Goal: Transaction & Acquisition: Purchase product/service

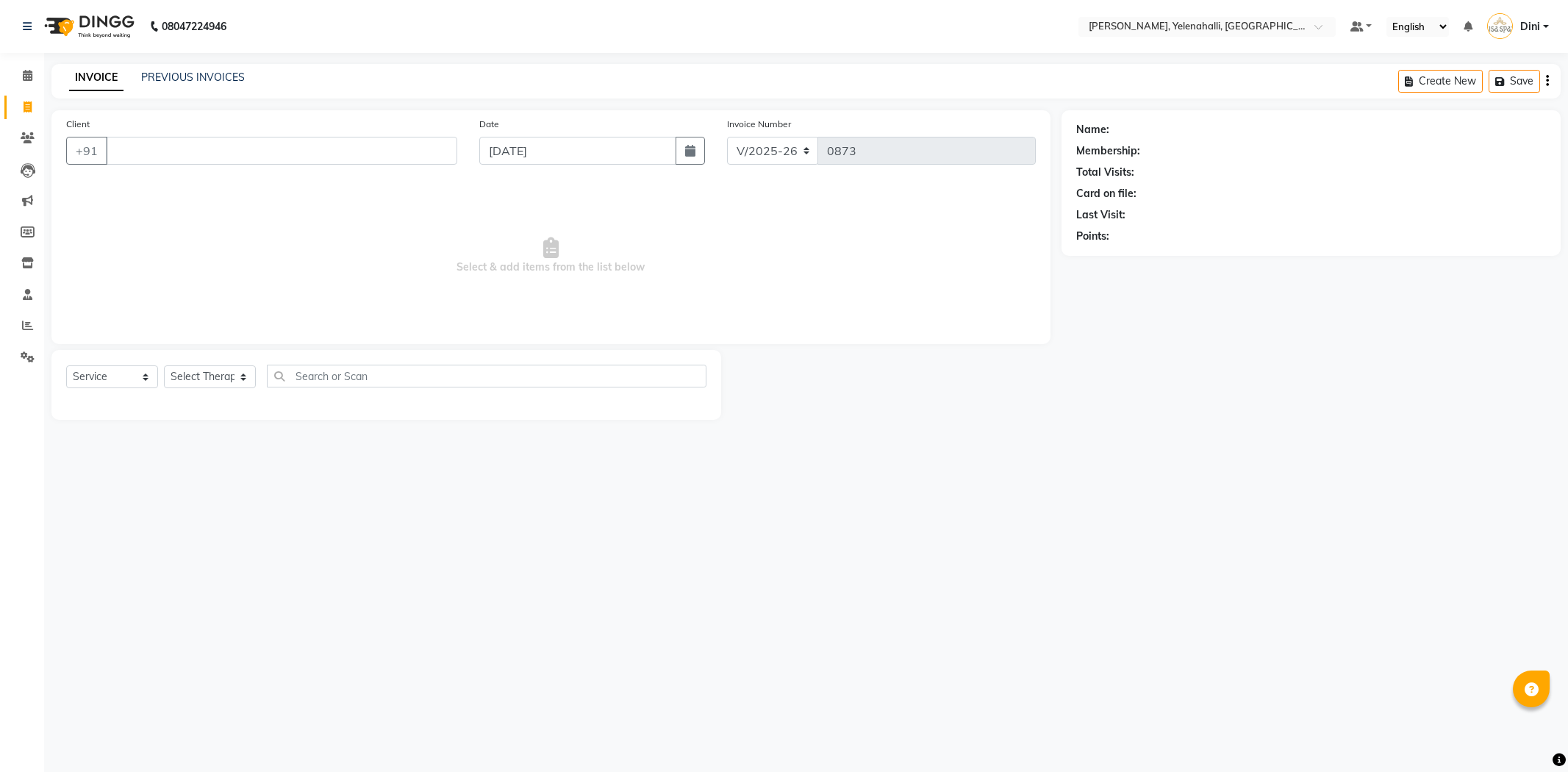
select select "6121"
select select "service"
click at [111, 149] on input "Client" at bounding box center [281, 151] width 351 height 28
click at [137, 177] on span "[PERSON_NAME]" at bounding box center [171, 184] width 95 height 15
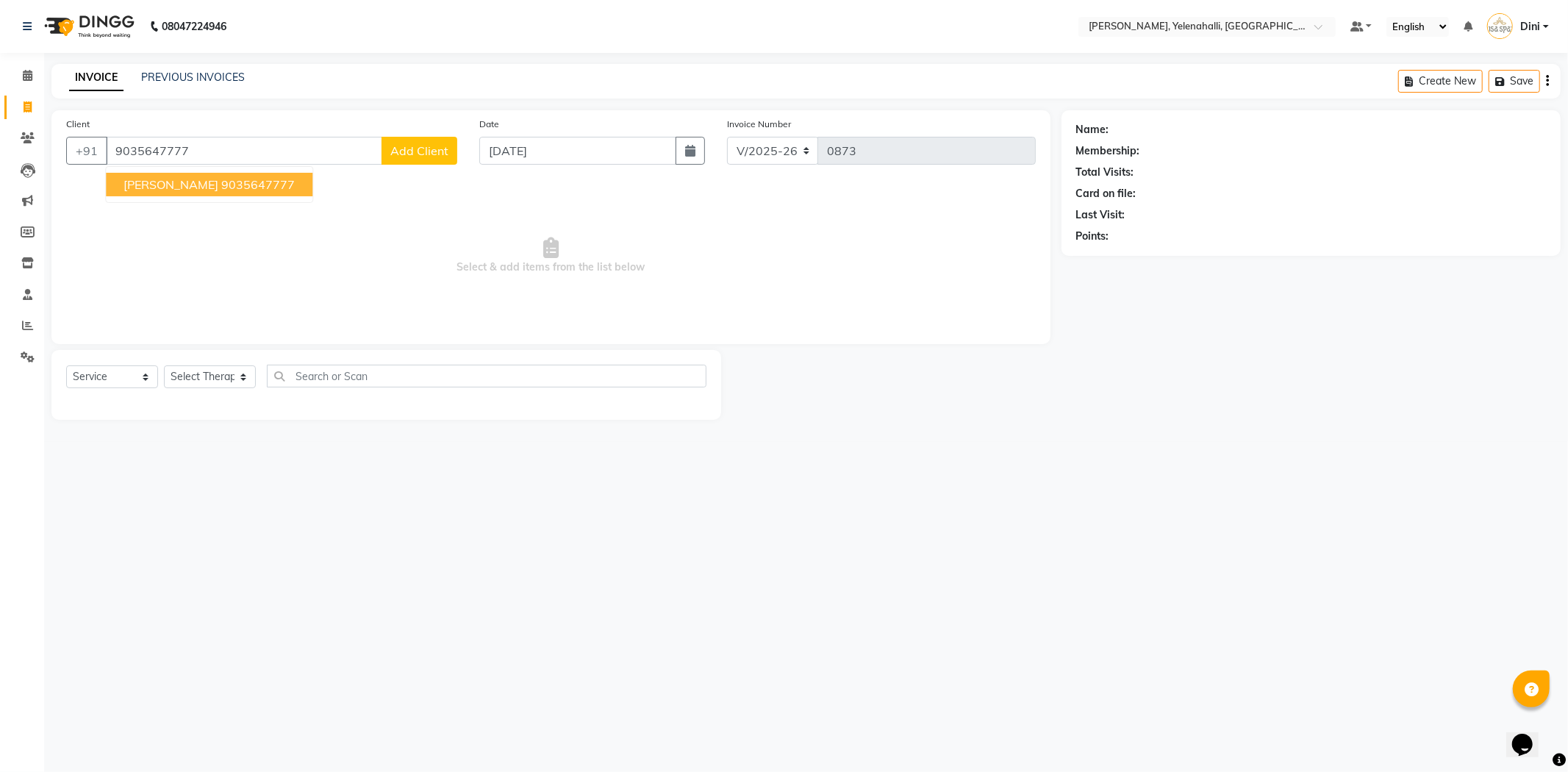
type input "9035647777"
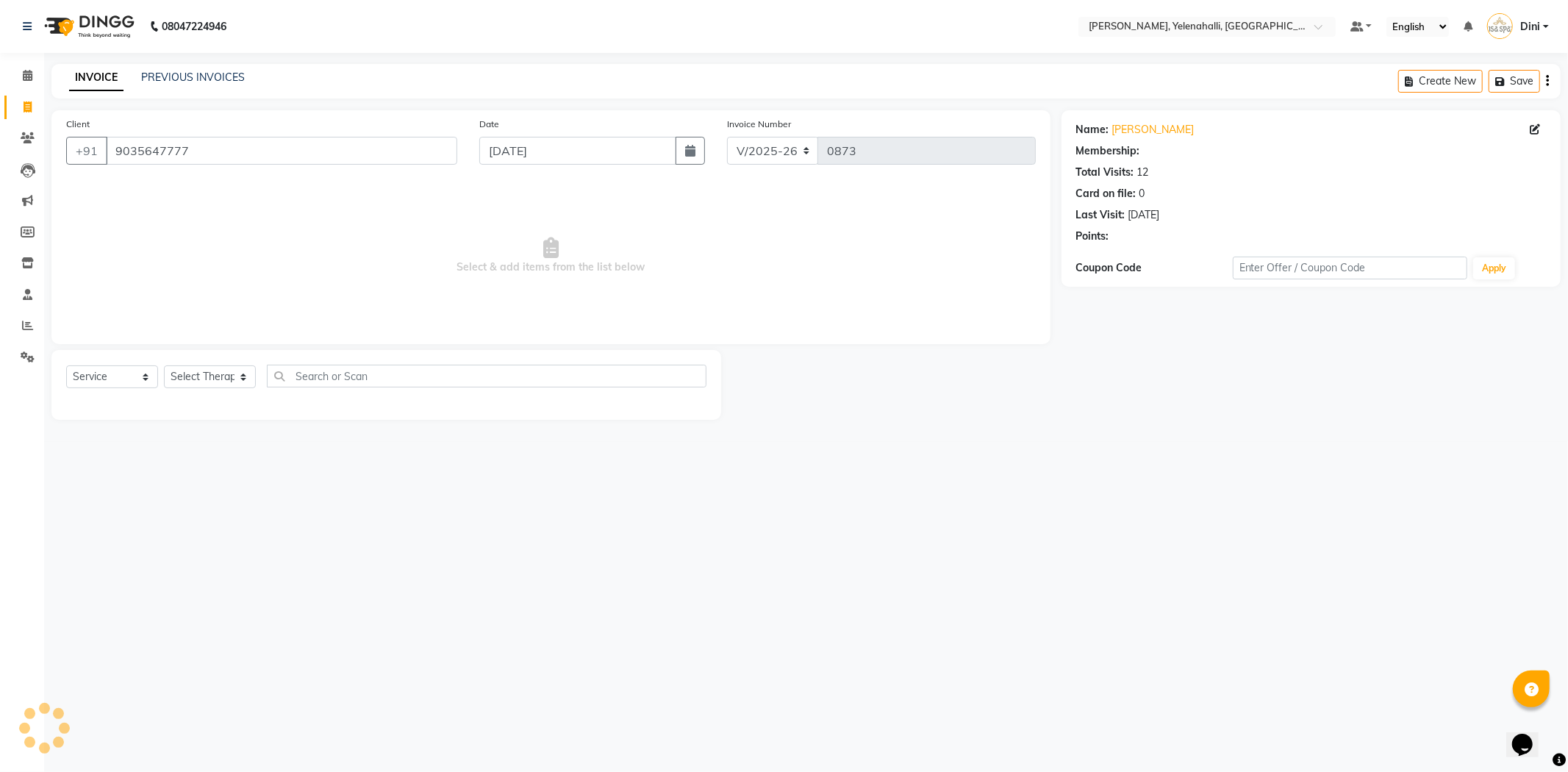
select select "1: Object"
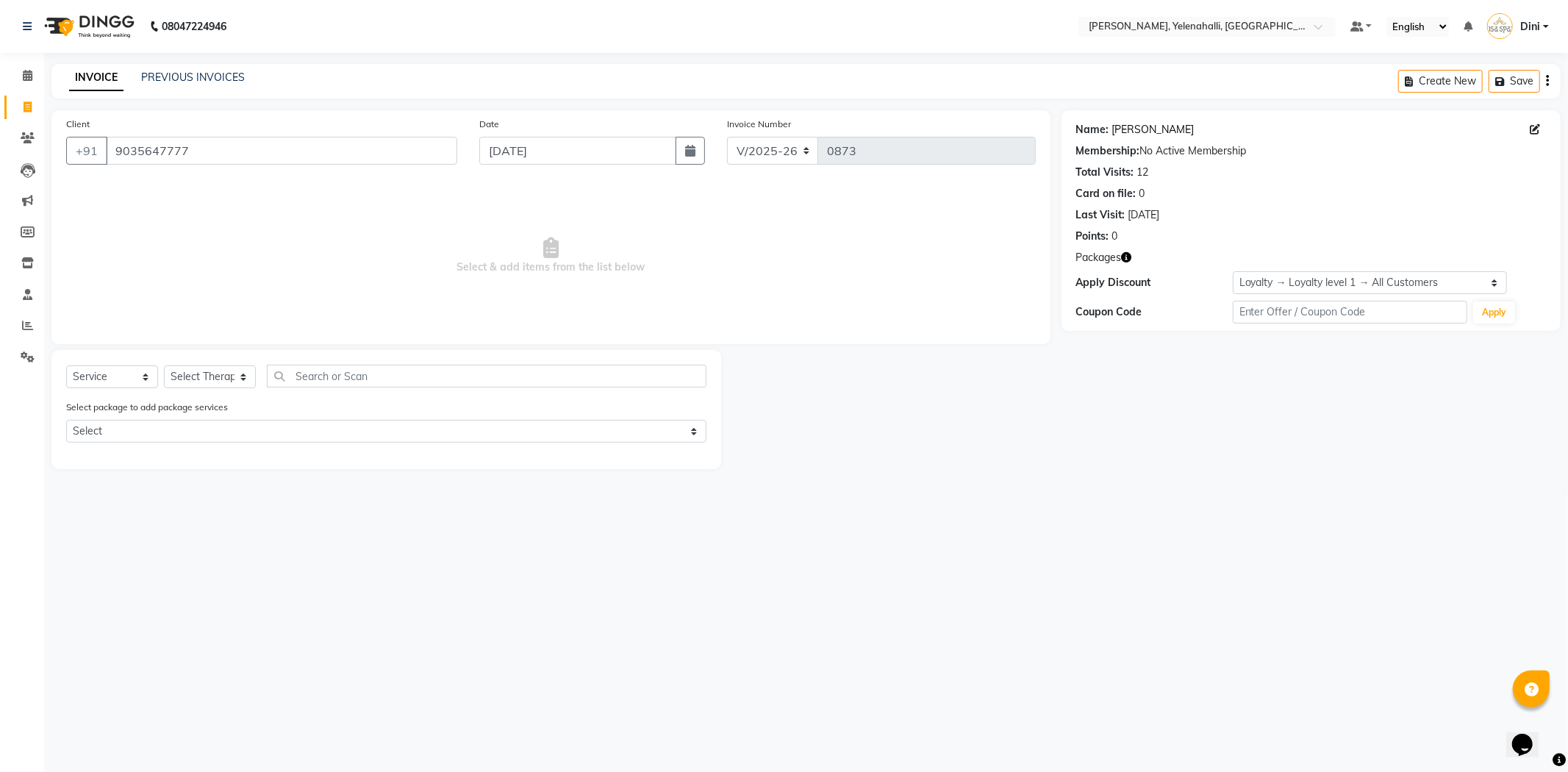
click at [1113, 125] on link "[PERSON_NAME]" at bounding box center [1153, 129] width 82 height 15
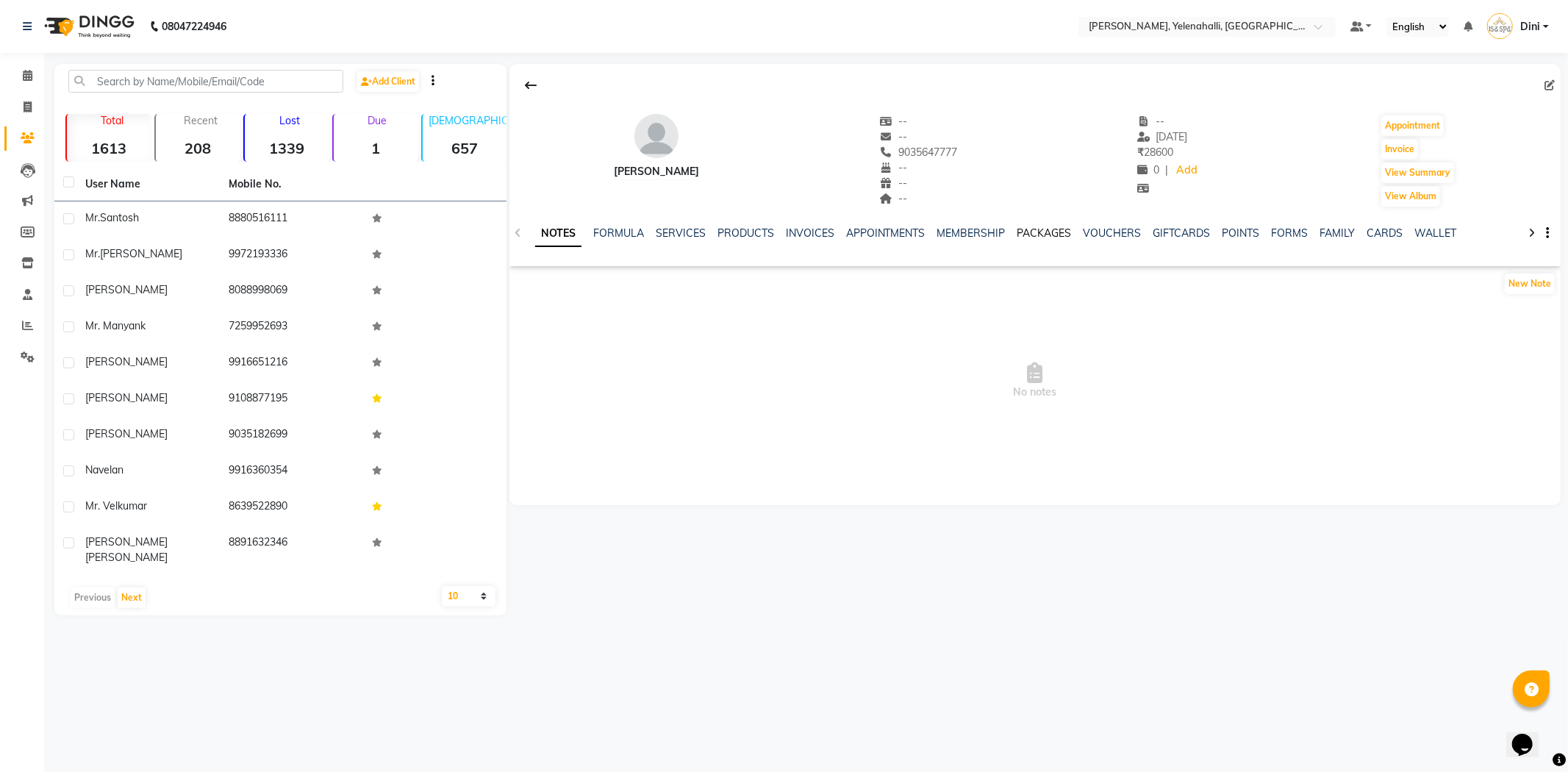
click at [1026, 238] on link "PACKAGES" at bounding box center [1045, 233] width 55 height 13
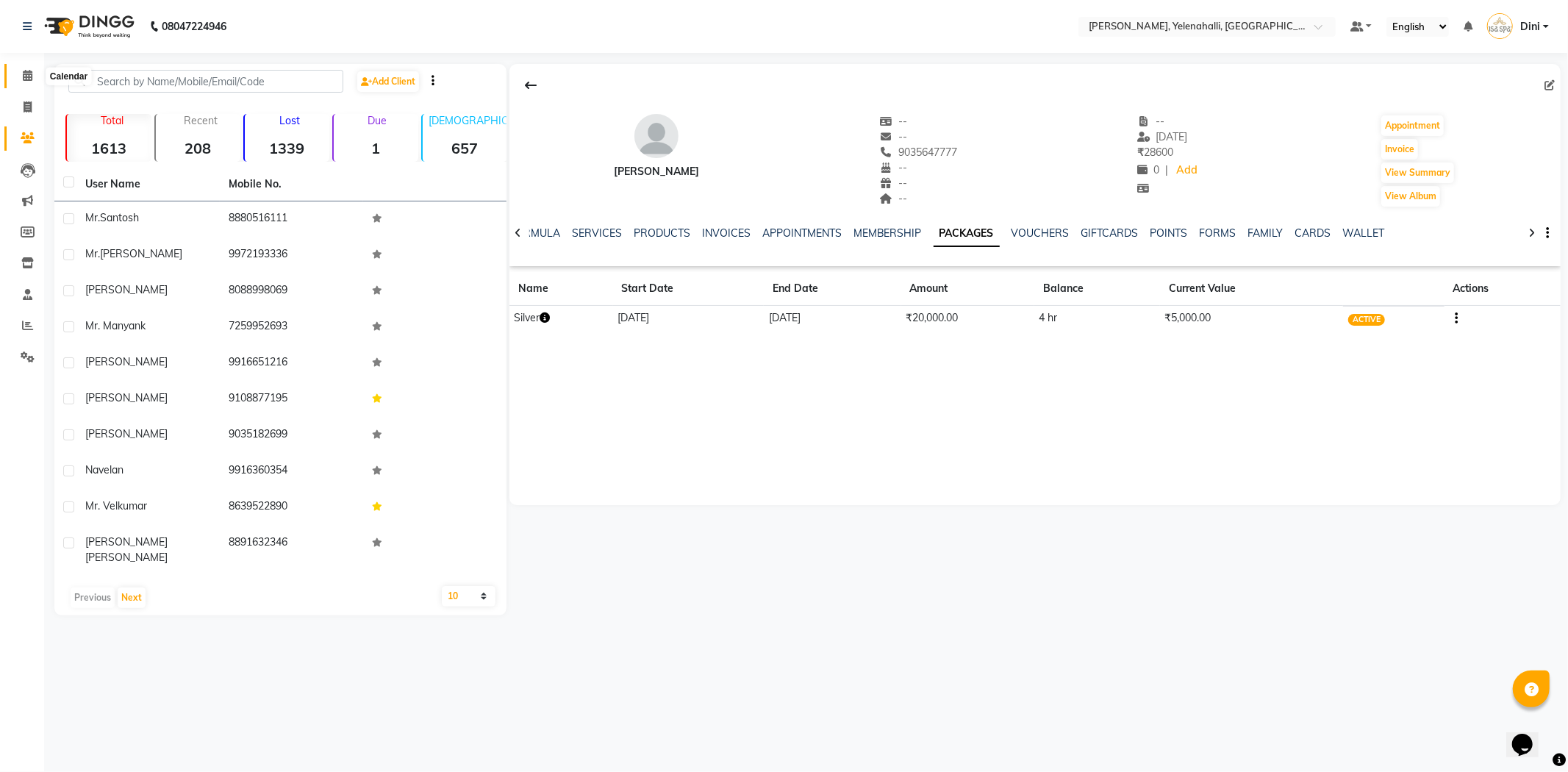
click at [31, 72] on icon at bounding box center [27, 75] width 10 height 11
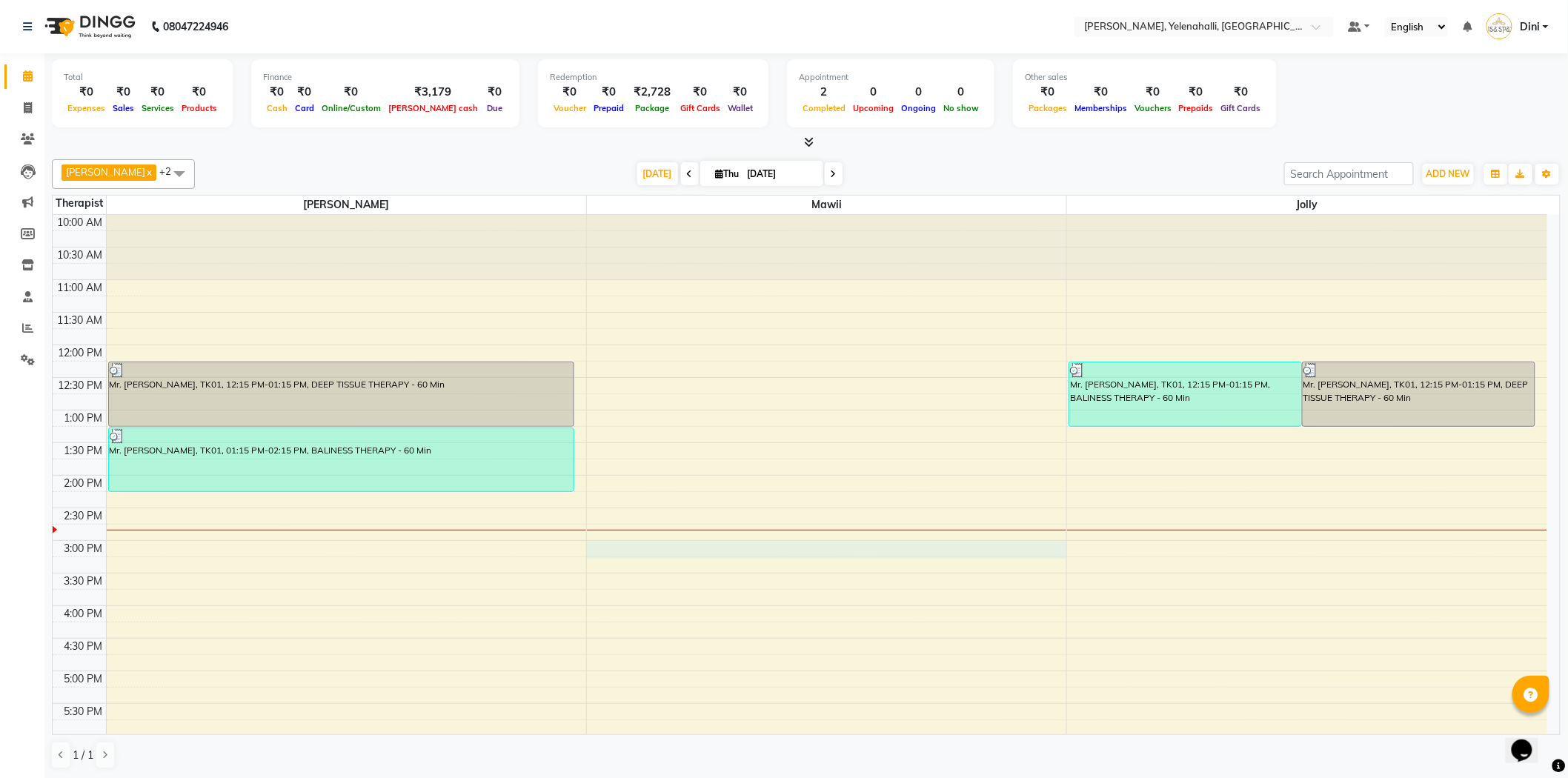
click at [624, 555] on div "10:00 AM 10:30 AM 11:00 AM 11:30 AM 12:00 PM 12:30 PM 1:00 PM 1:30 PM 2:00 PM 2…" at bounding box center [800, 573] width 1495 height 717
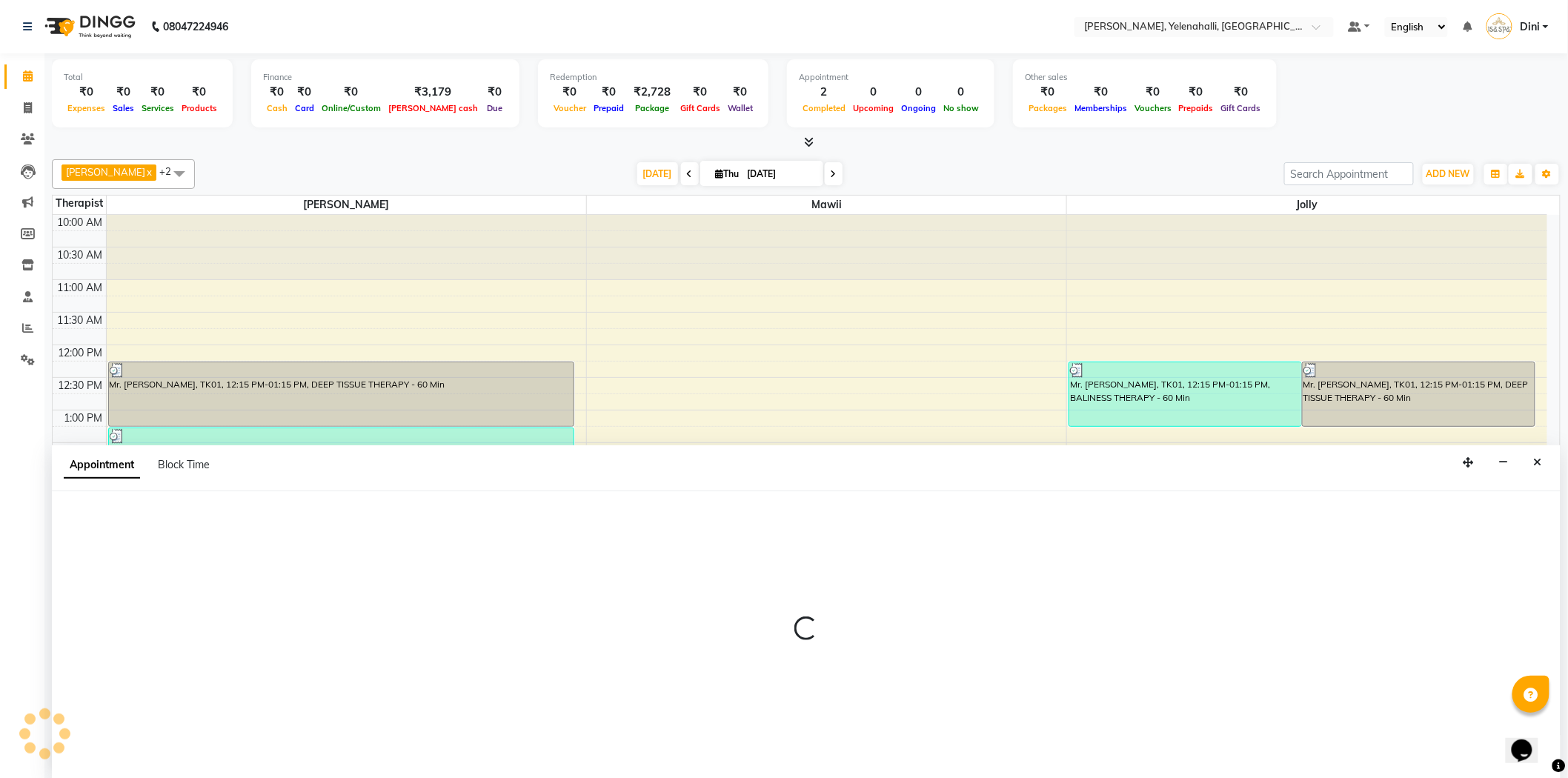
scroll to position [1, 0]
select select "61851"
select select "900"
select select "tentative"
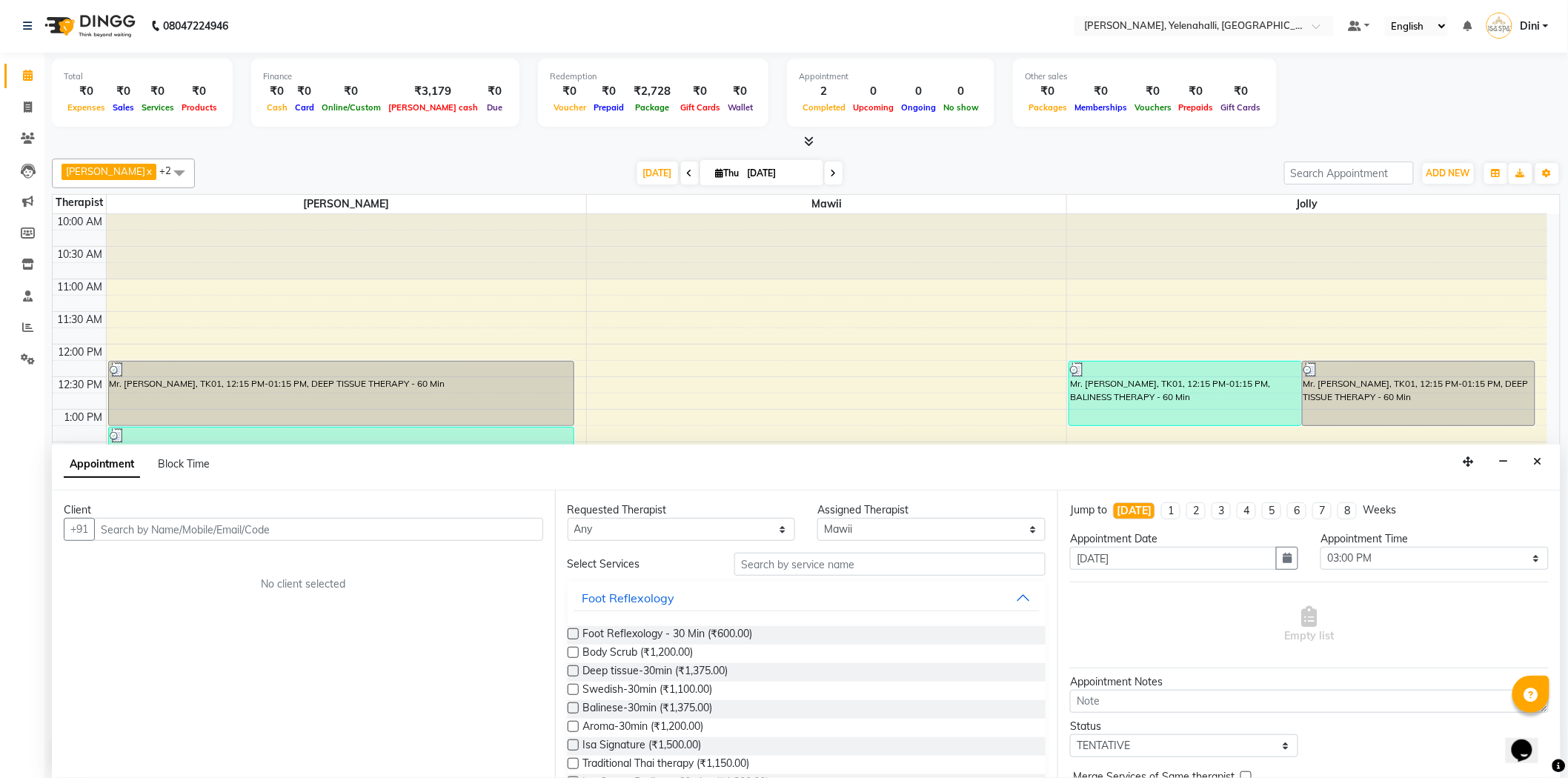
click at [108, 529] on input "text" at bounding box center [319, 529] width 449 height 23
click at [216, 554] on span "9035647" at bounding box center [242, 561] width 52 height 15
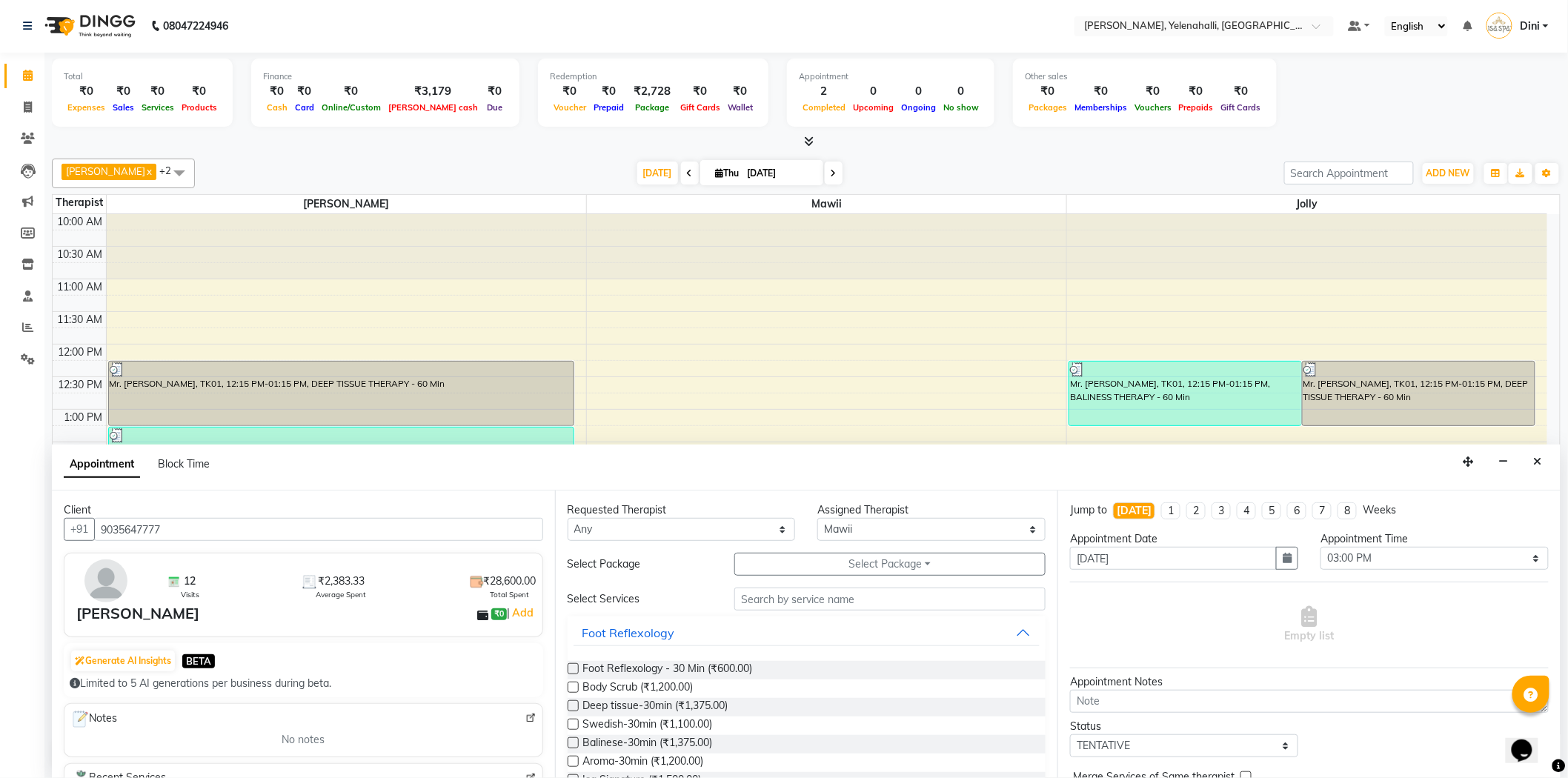
type input "9035647777"
click at [749, 595] on input "text" at bounding box center [890, 599] width 311 height 23
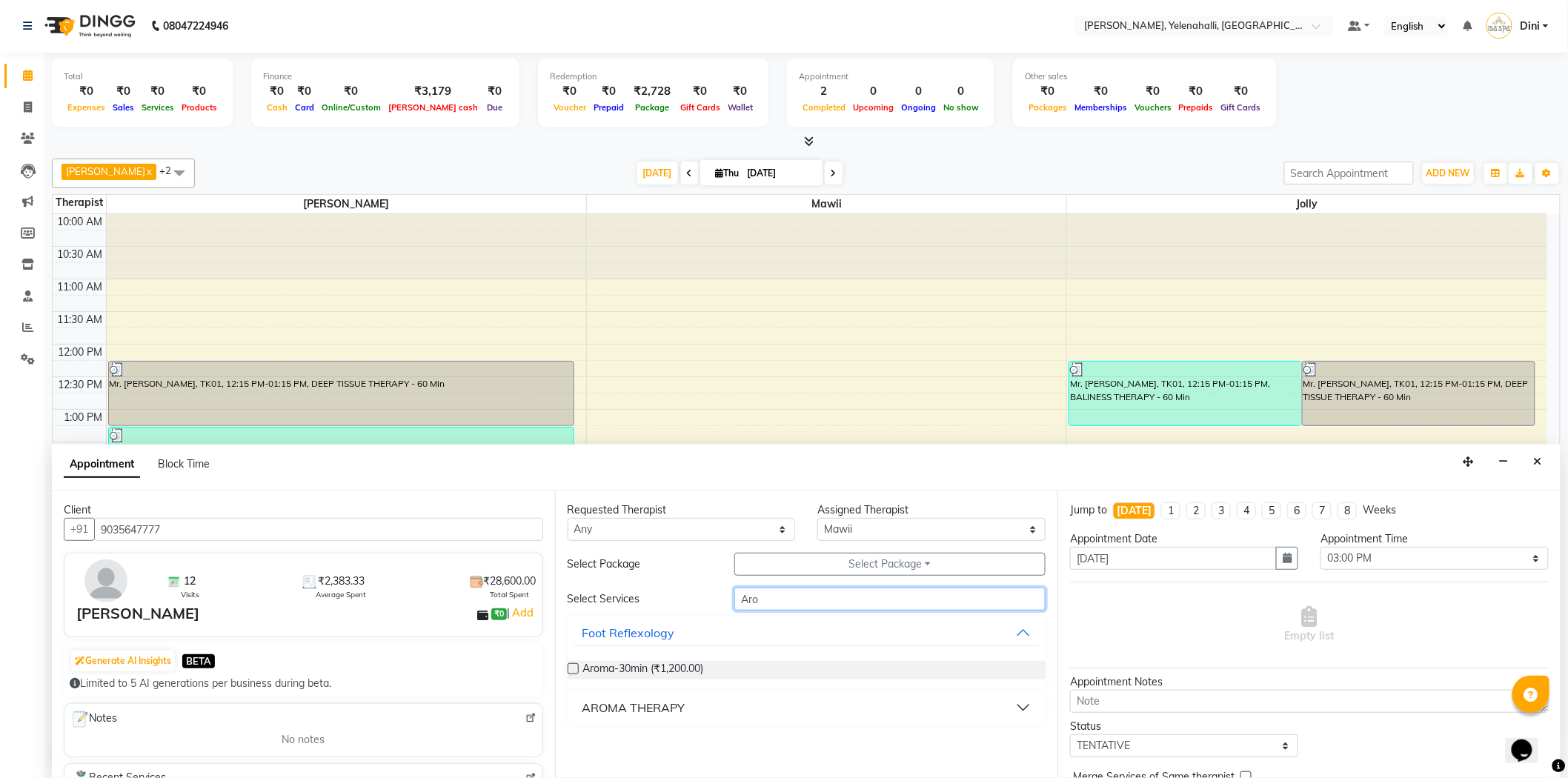
type input "Aro"
click at [678, 705] on div "AROMA THERAPY" at bounding box center [634, 708] width 103 height 18
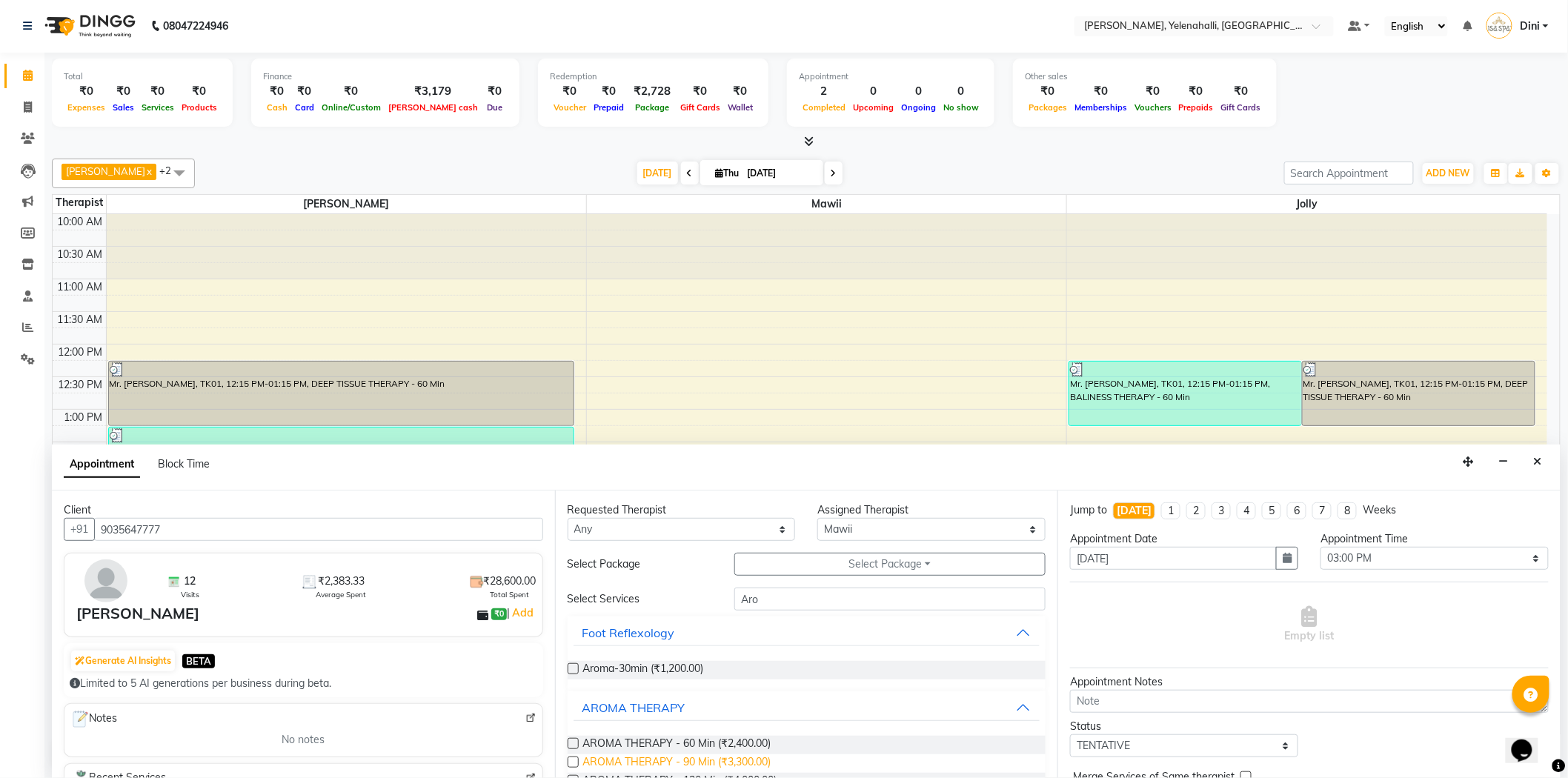
click at [690, 758] on span "AROMA THERAPY - 90 Min (₹3,300.00)" at bounding box center [677, 763] width 188 height 19
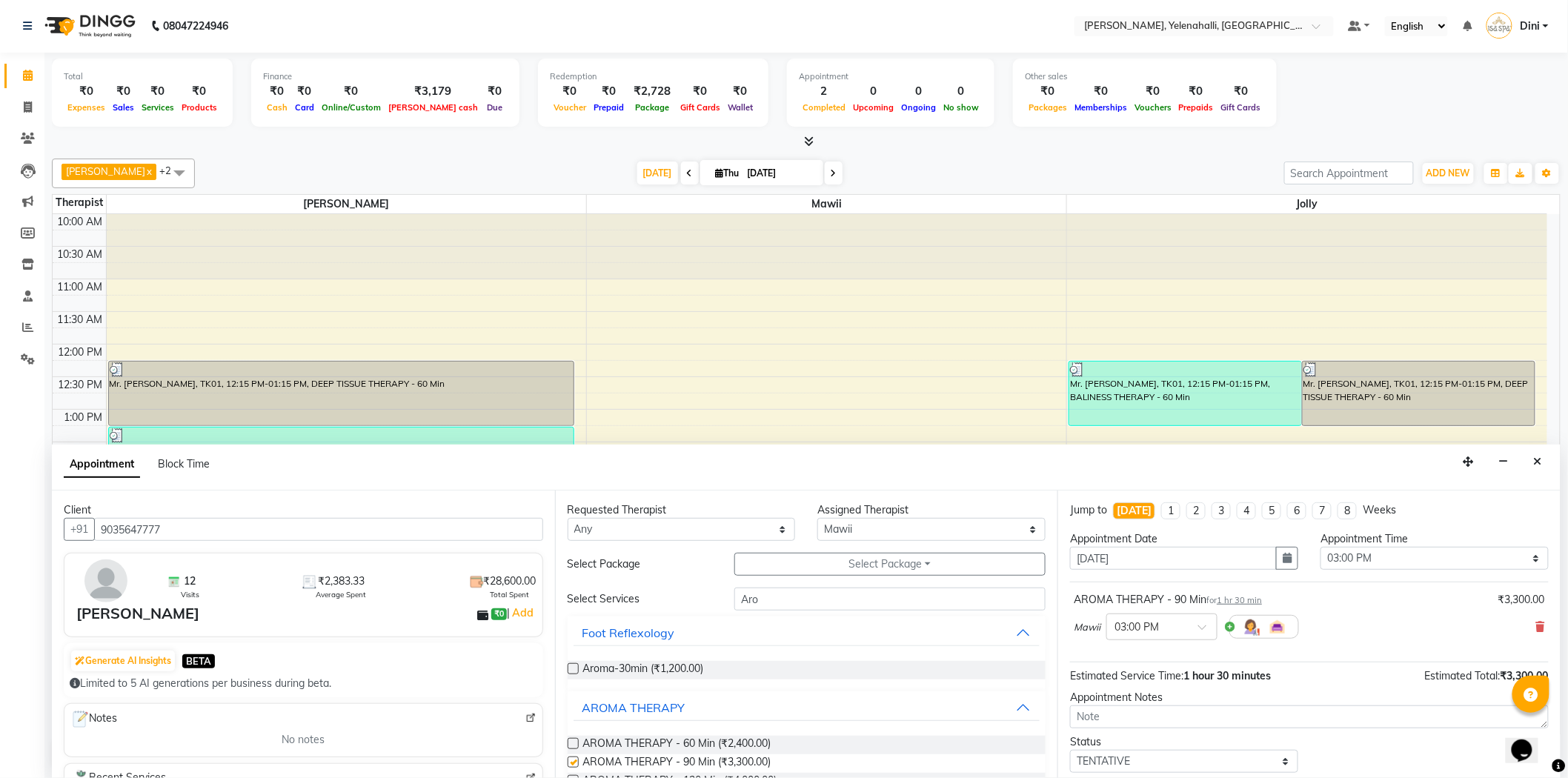
checkbox input "false"
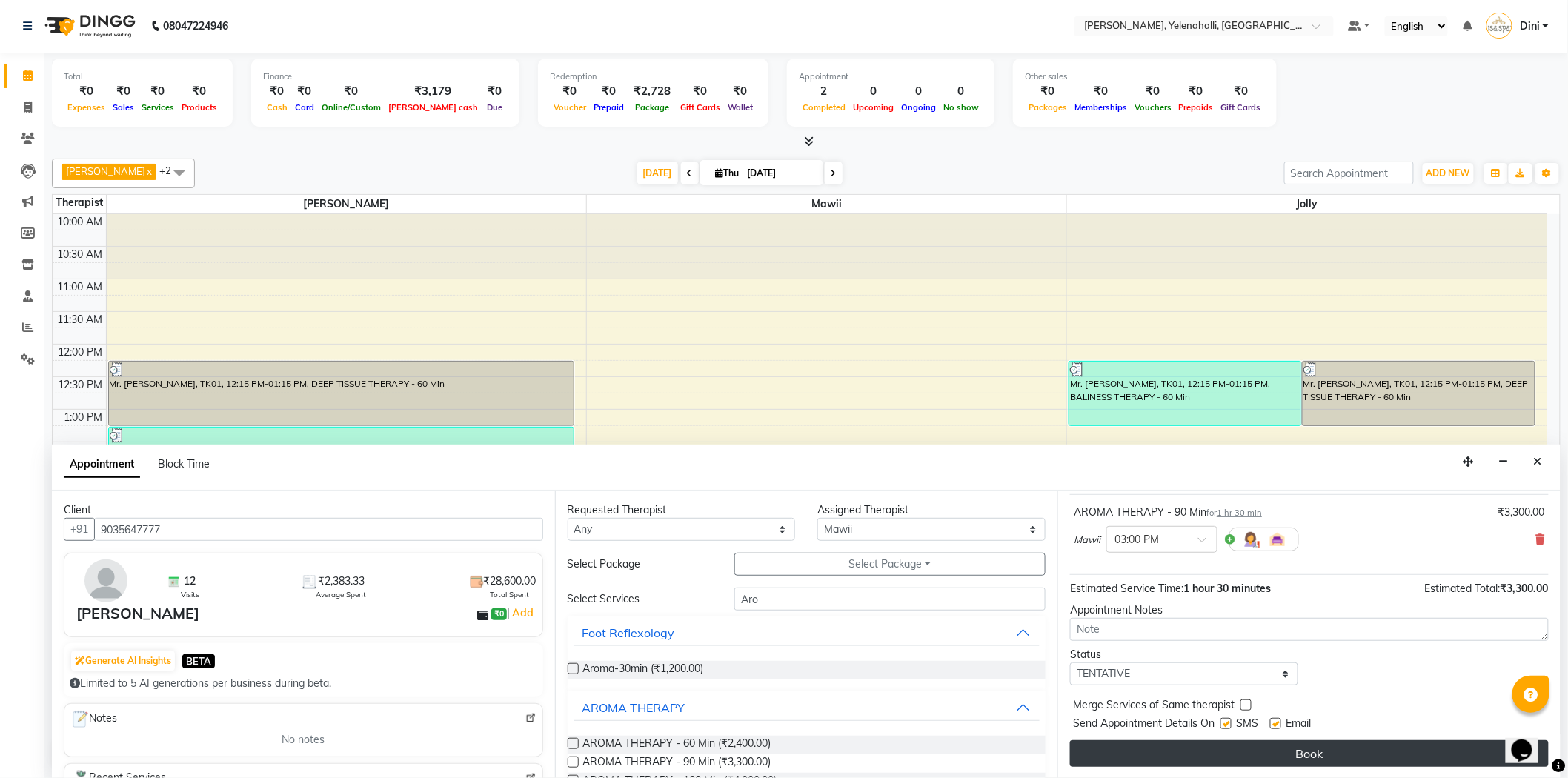
click at [1215, 744] on button "Book" at bounding box center [1309, 753] width 479 height 27
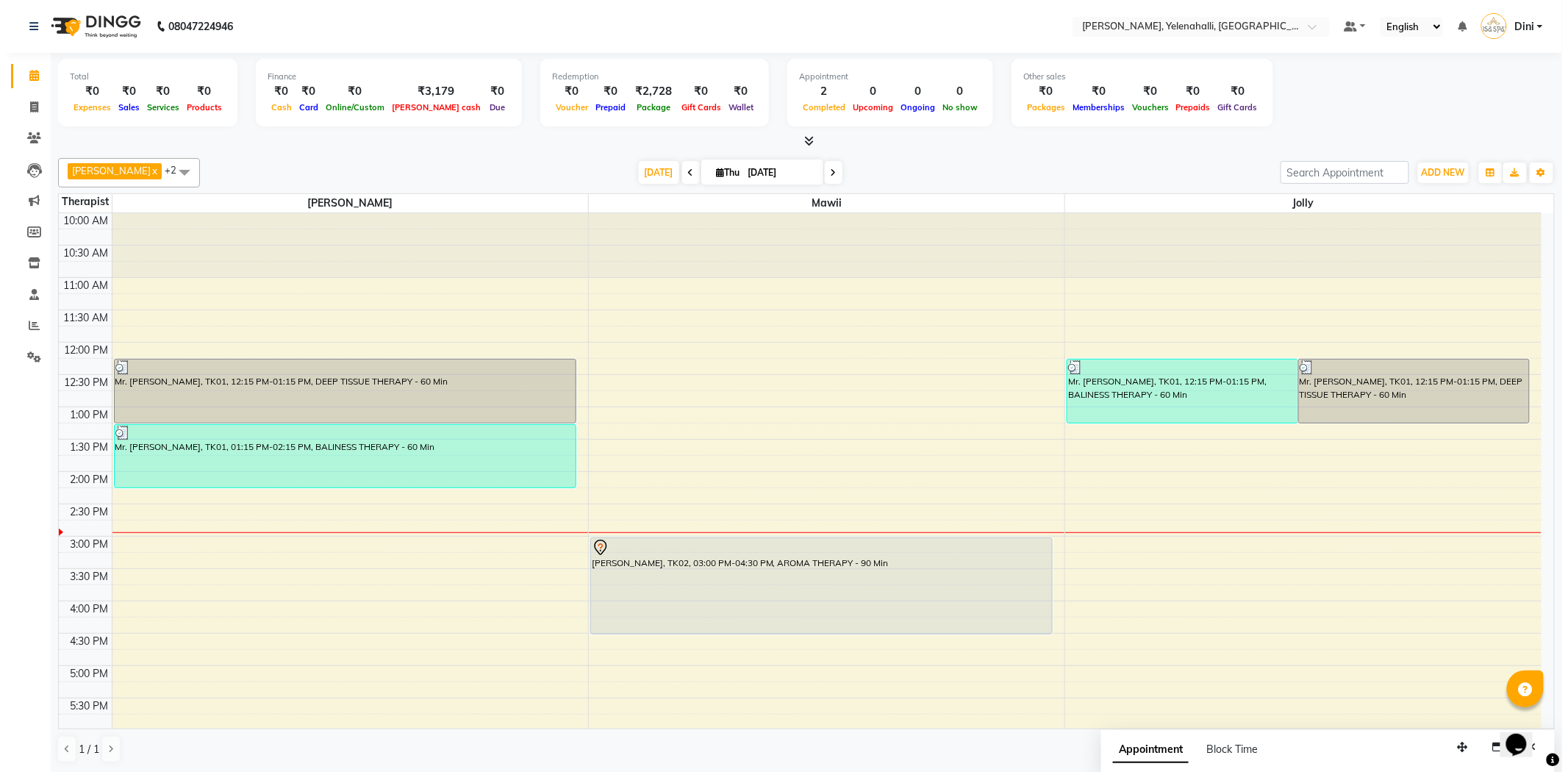
scroll to position [1, 0]
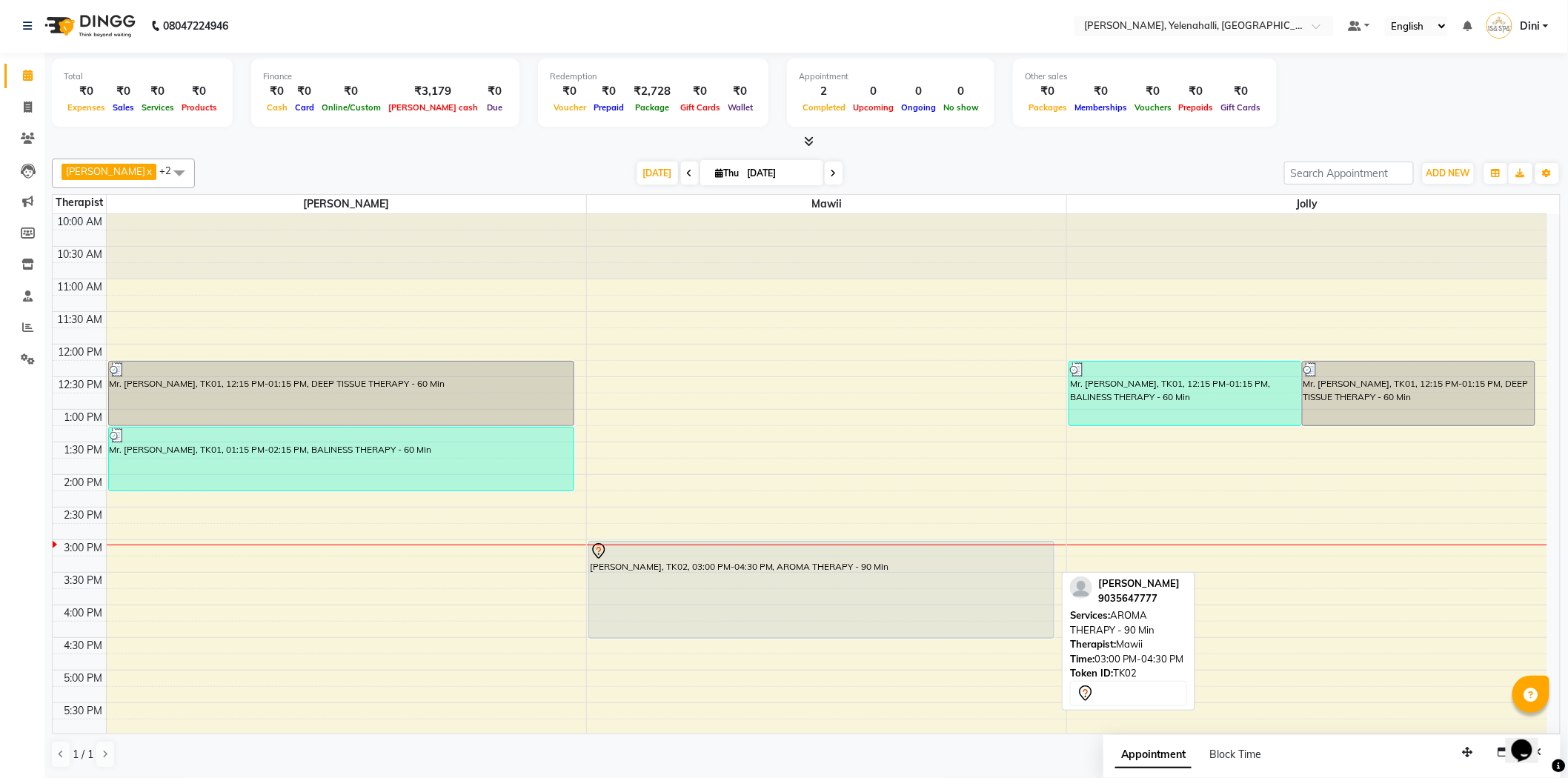
click at [743, 564] on div "Mr. John, TK02, 03:00 PM-04:30 PM, AROMA THERAPY - 90 Min" at bounding box center [821, 590] width 464 height 96
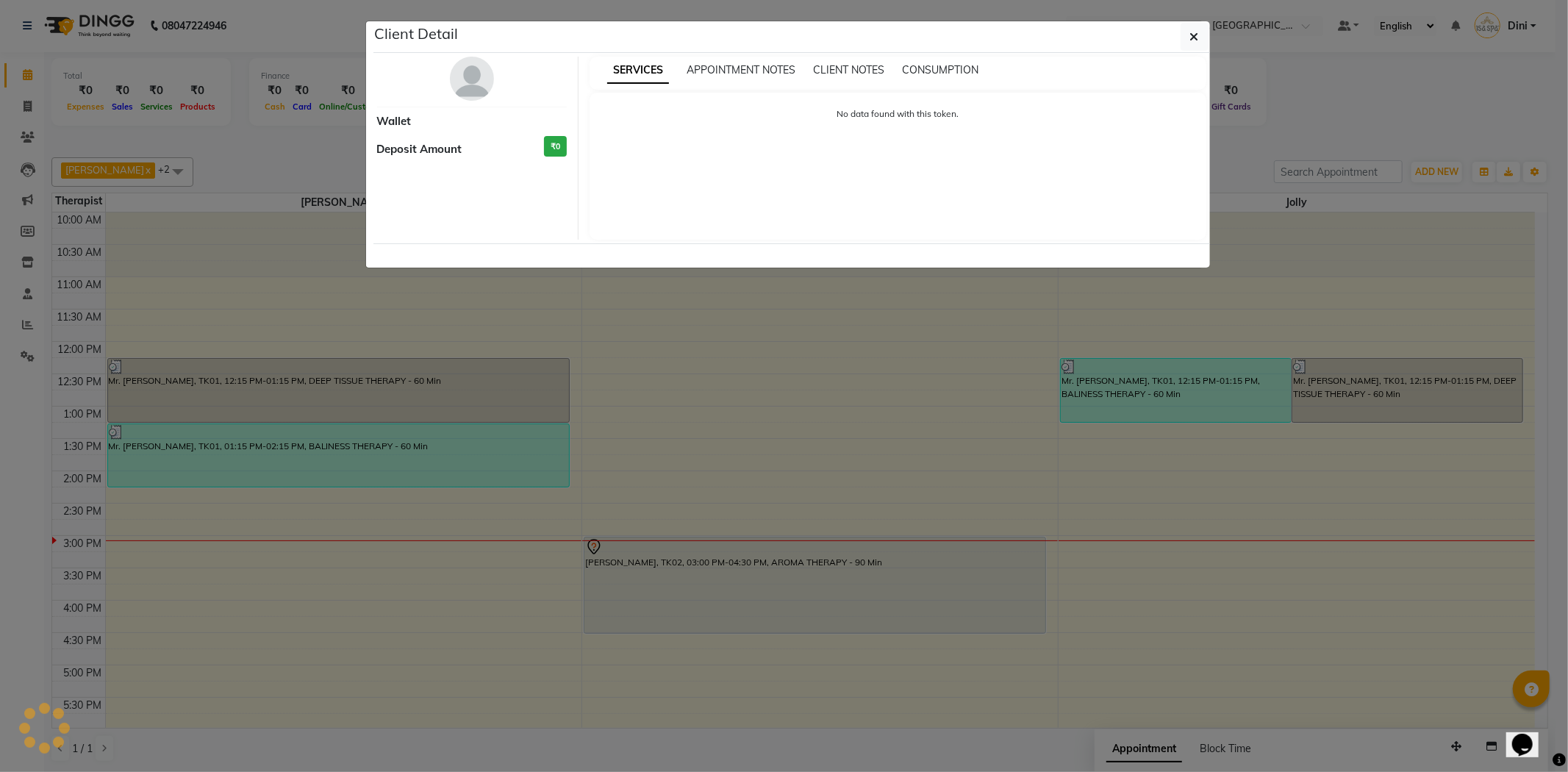
select select "7"
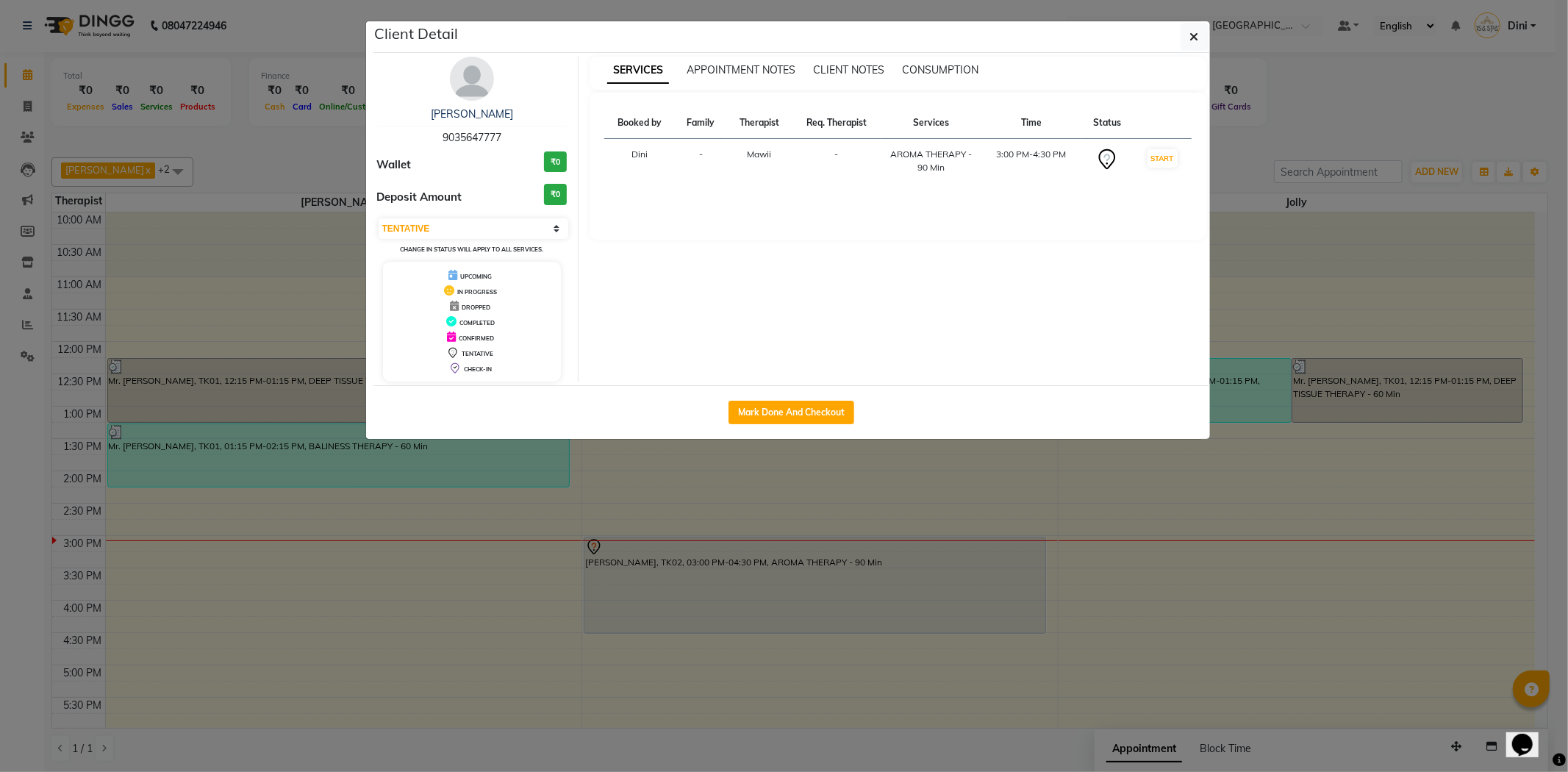
click at [795, 399] on div "Mark Done And Checkout" at bounding box center [792, 412] width 837 height 54
click at [795, 406] on button "Mark Done And Checkout" at bounding box center [792, 412] width 126 height 24
select select "6121"
select select "service"
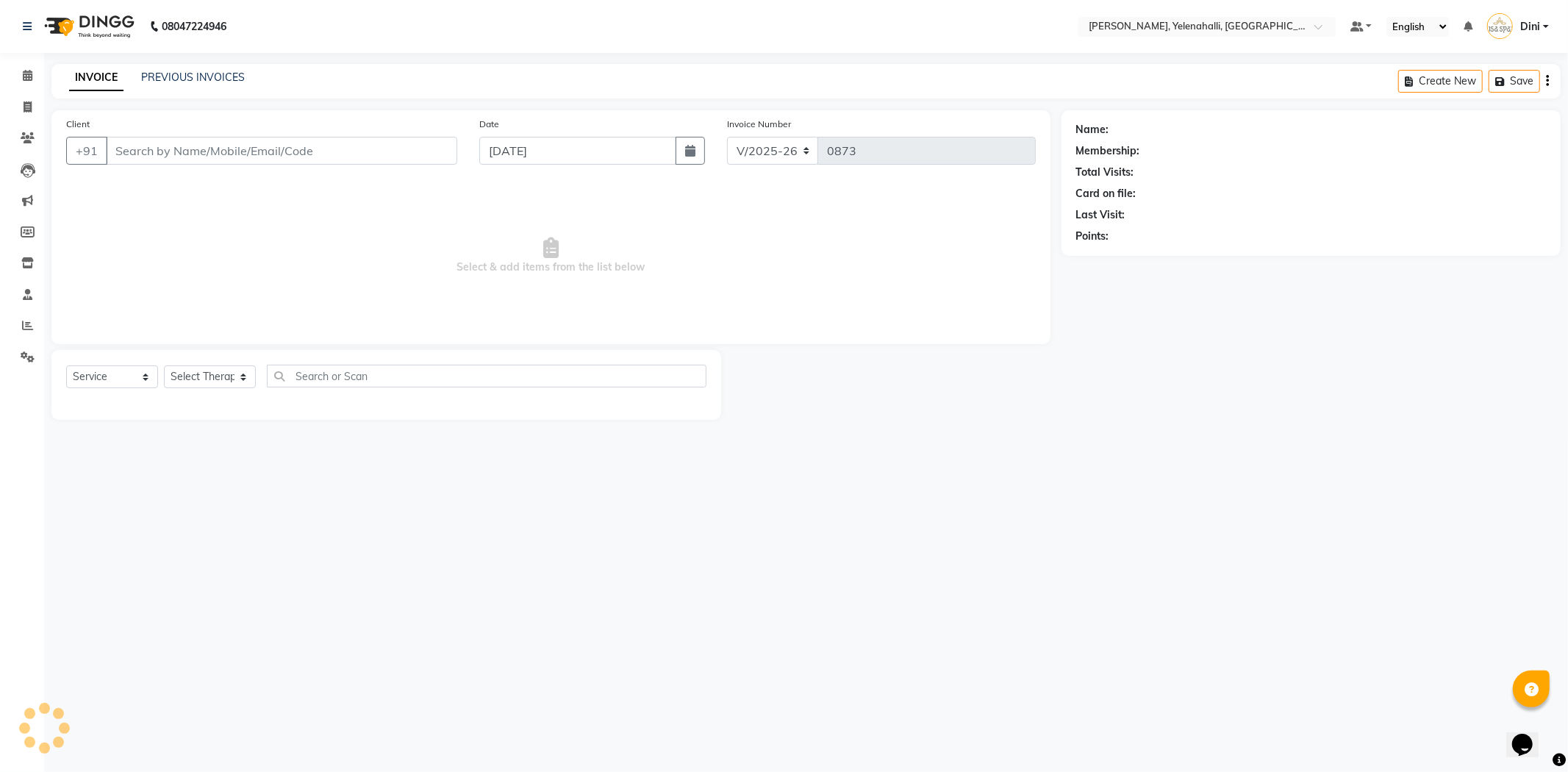
type input "9035647777"
select select "61851"
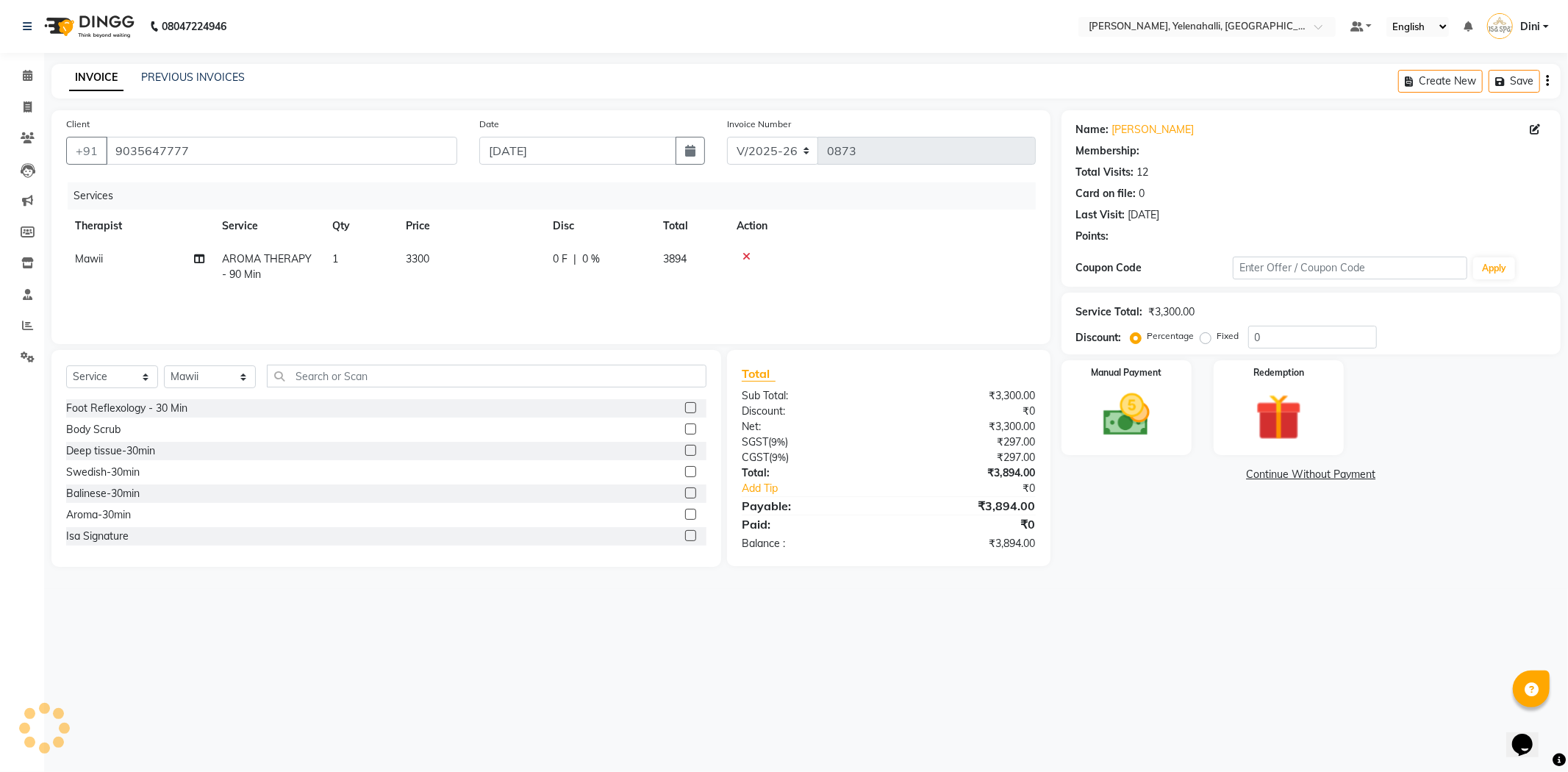
select select "1: Object"
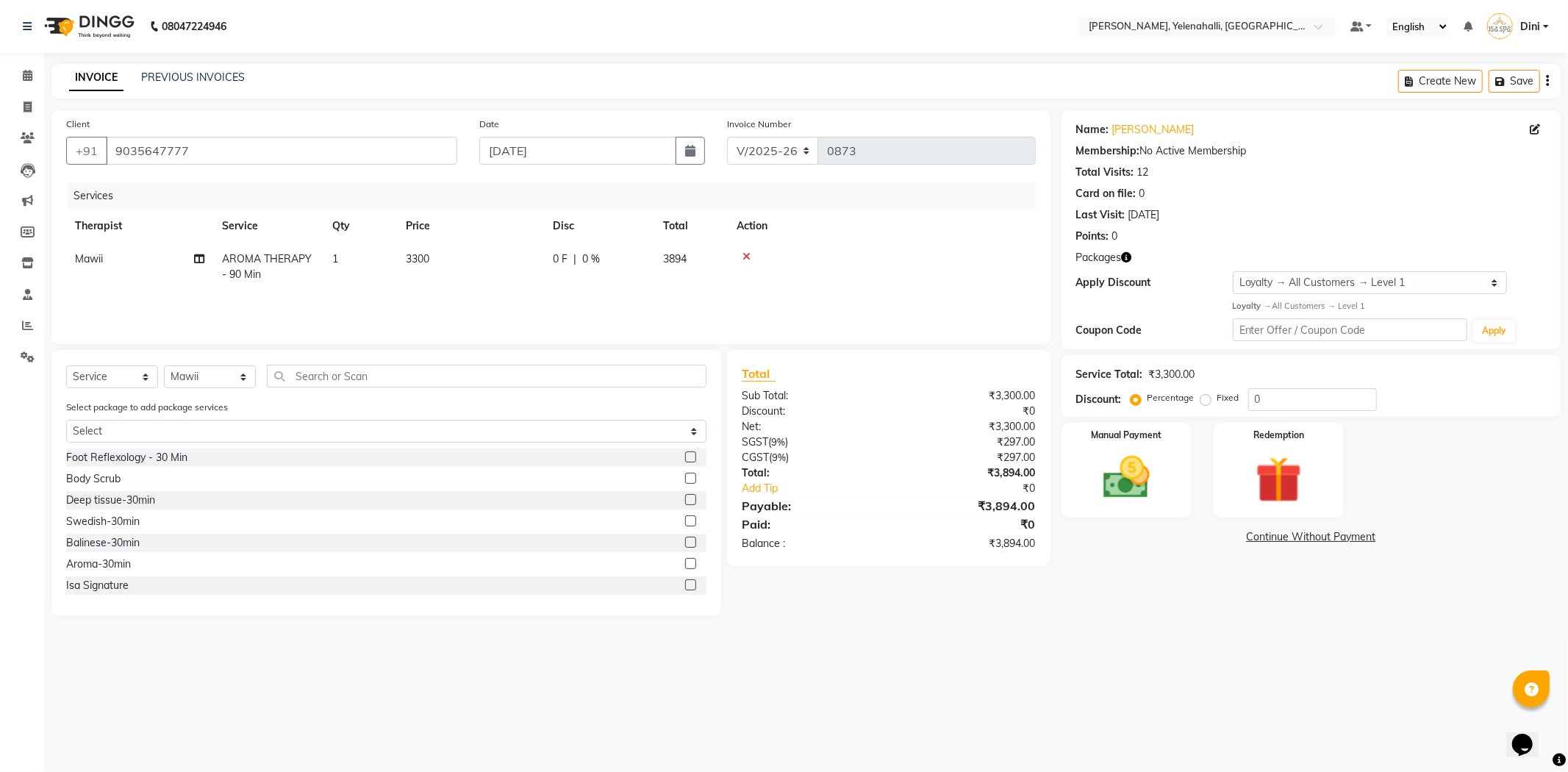
click at [744, 252] on icon at bounding box center [746, 256] width 8 height 11
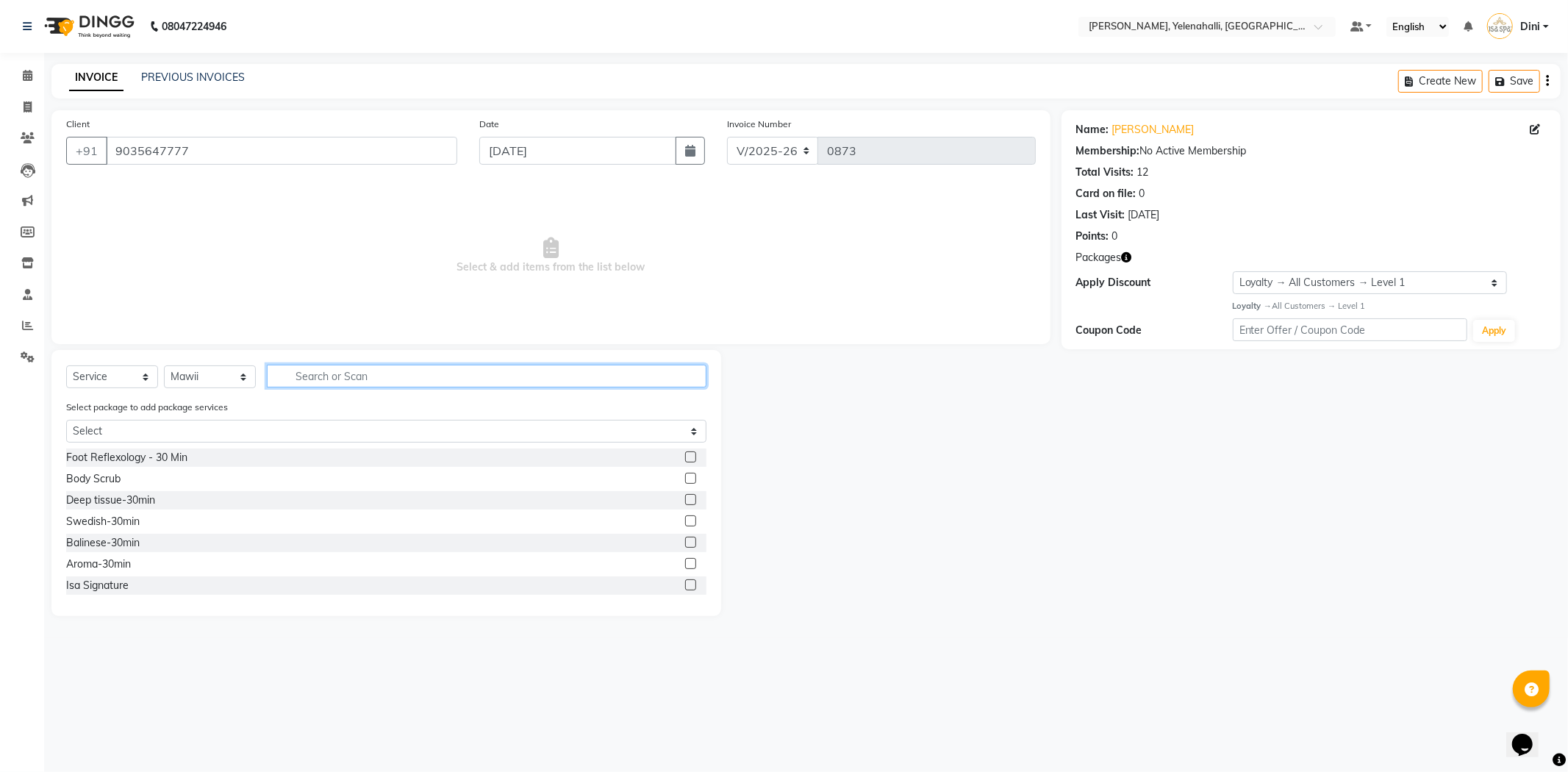
click at [311, 373] on input "text" at bounding box center [486, 376] width 440 height 23
type input "bali"
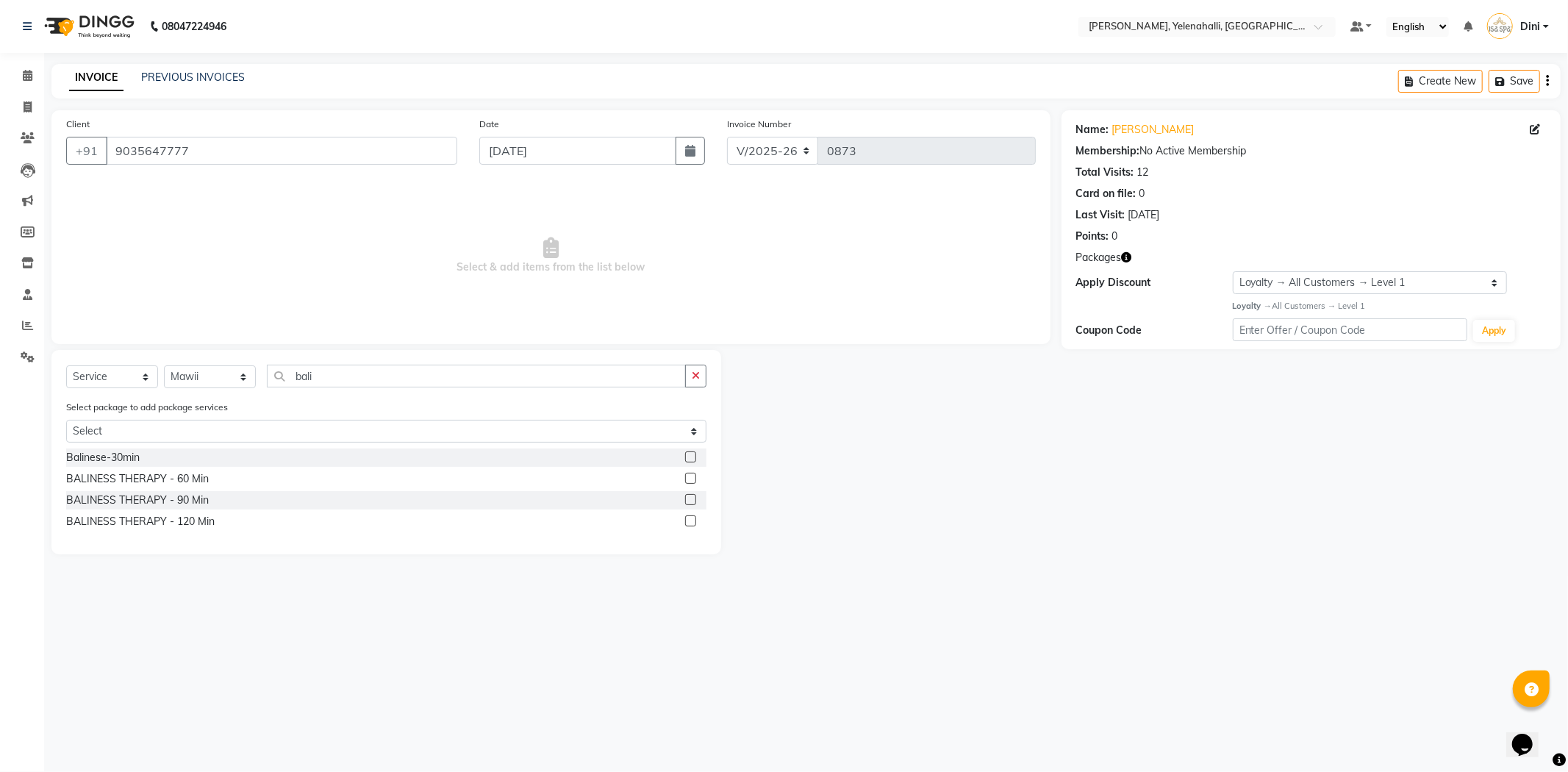
click at [694, 497] on label at bounding box center [691, 500] width 11 height 11
click at [694, 497] on input "checkbox" at bounding box center [690, 500] width 10 height 10
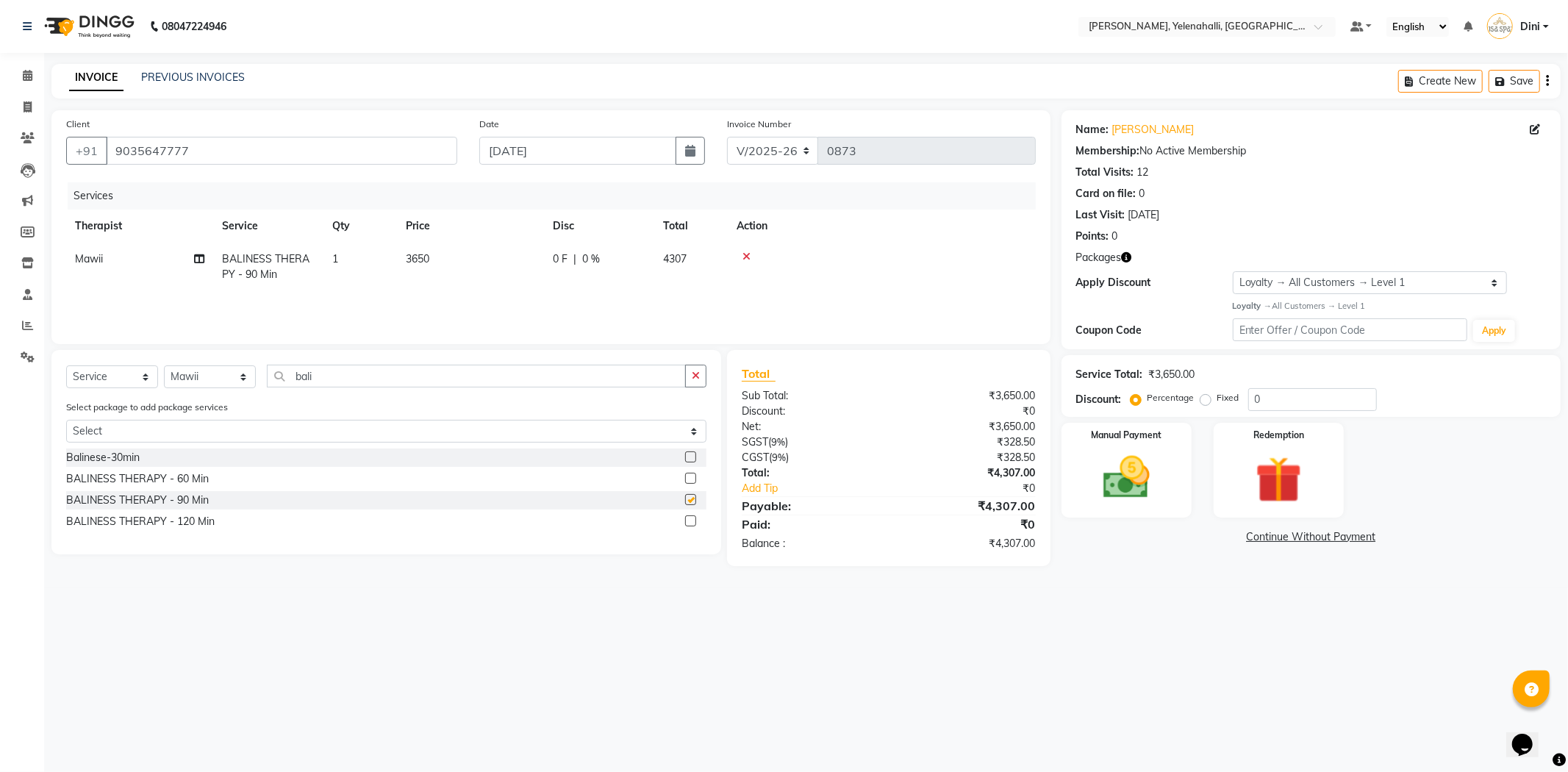
checkbox input "false"
click at [1244, 462] on img at bounding box center [1279, 480] width 79 height 60
click at [1231, 539] on span "Package 1" at bounding box center [1238, 538] width 50 height 17
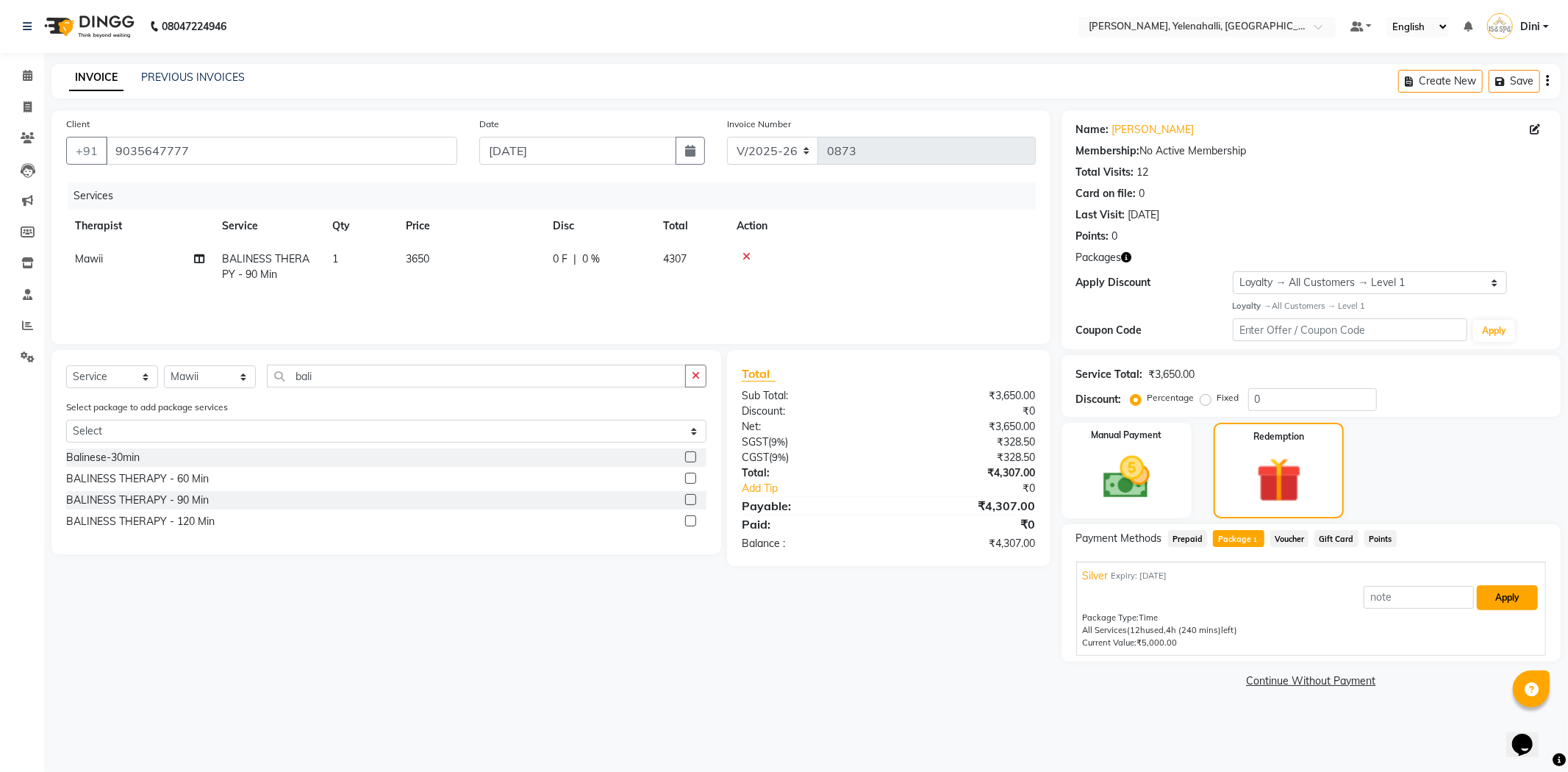
click at [1496, 599] on button "Apply" at bounding box center [1507, 598] width 61 height 25
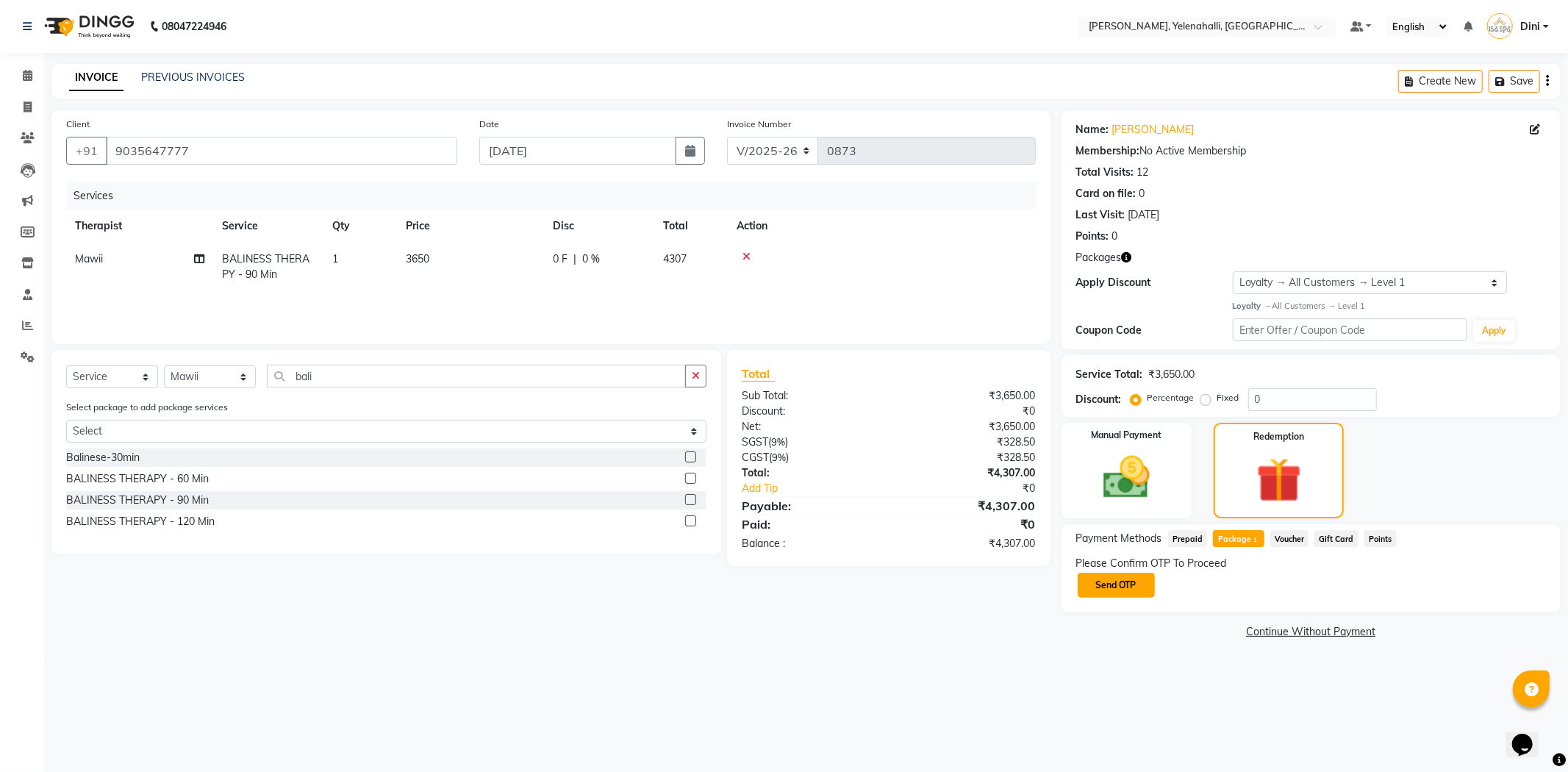
click at [1113, 579] on button "Send OTP" at bounding box center [1116, 585] width 77 height 25
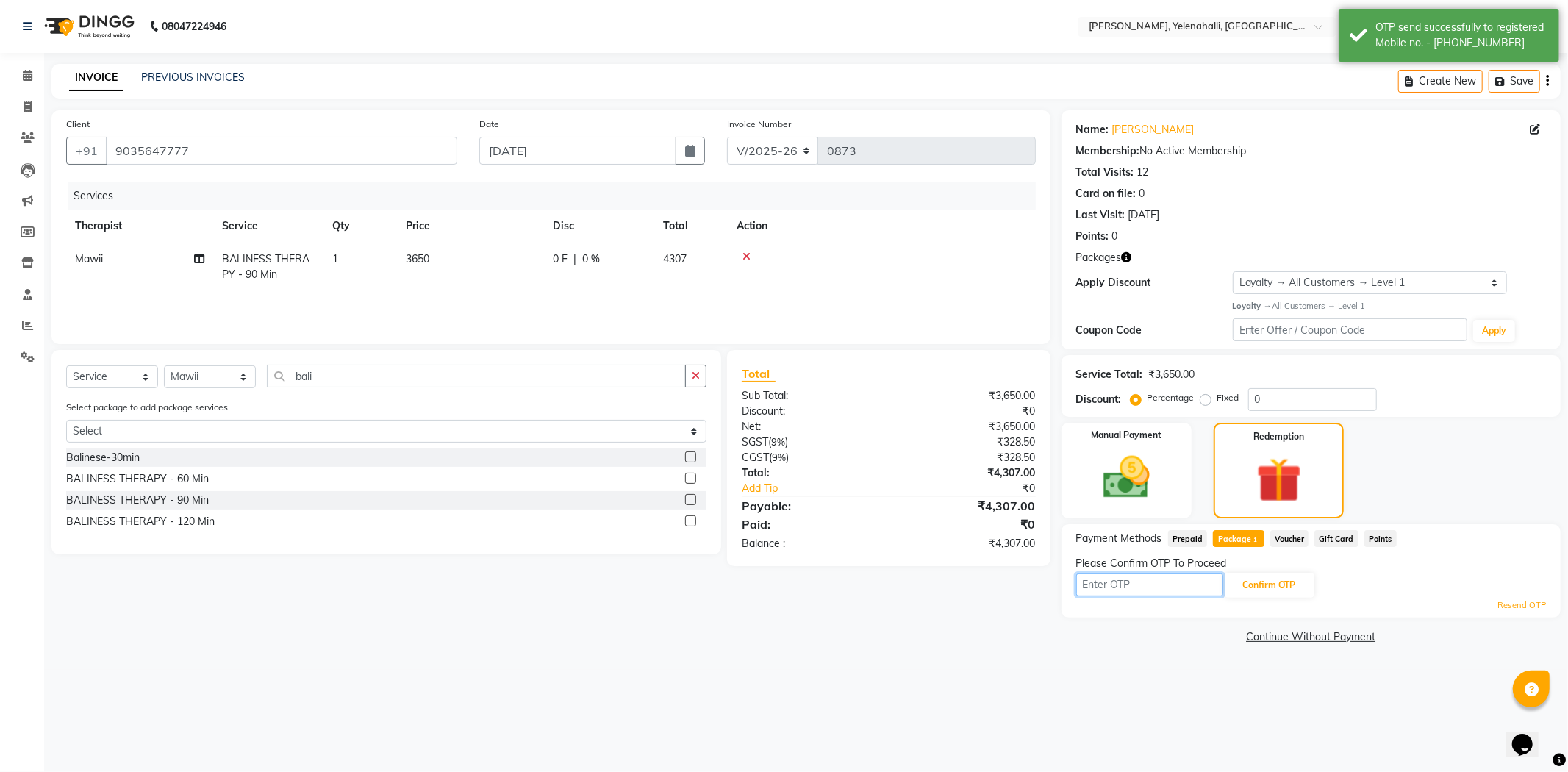
click at [1088, 589] on input "text" at bounding box center [1150, 585] width 147 height 23
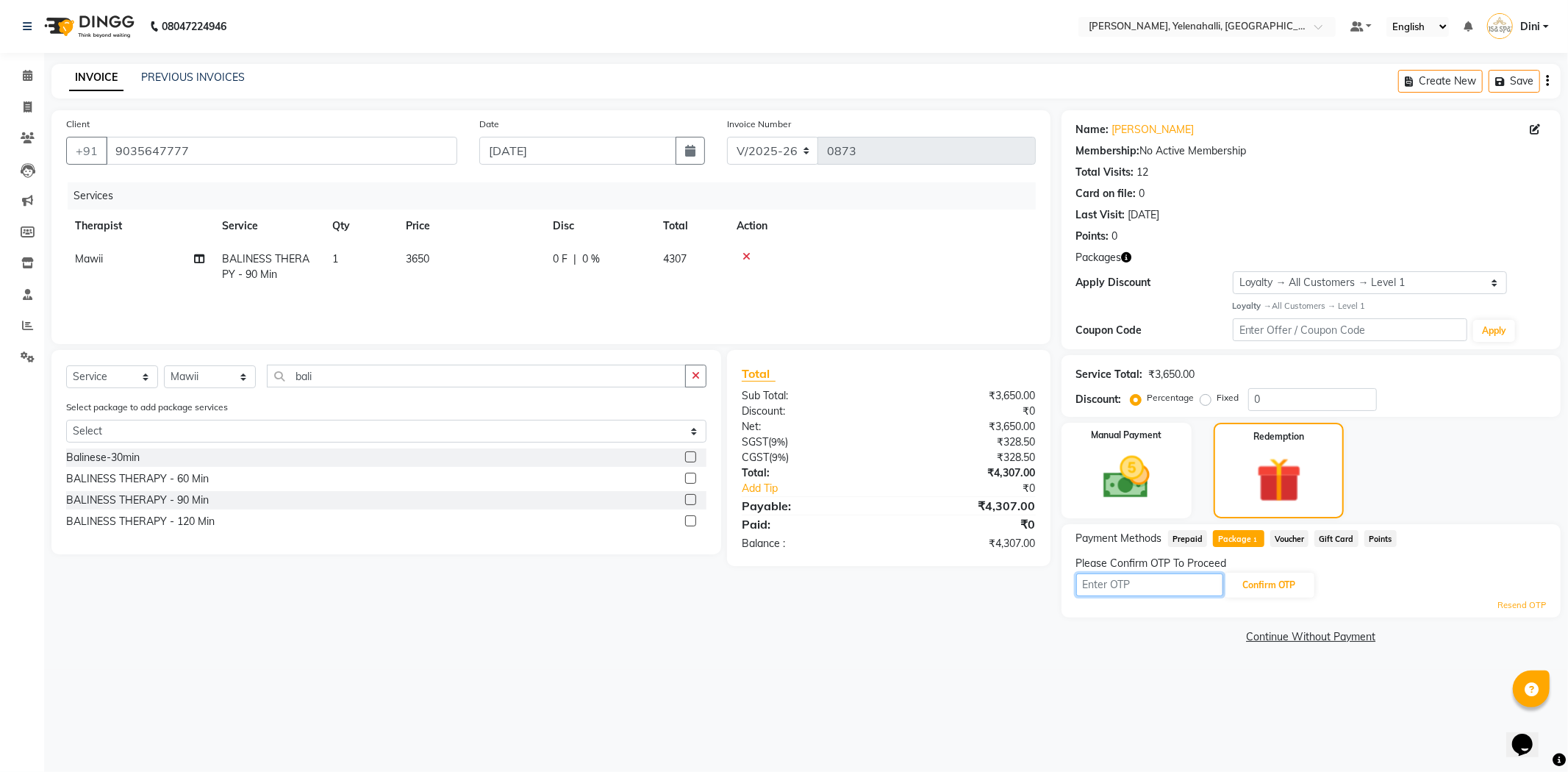
type input "3"
click at [1266, 582] on button "Confirm OTP" at bounding box center [1269, 585] width 89 height 25
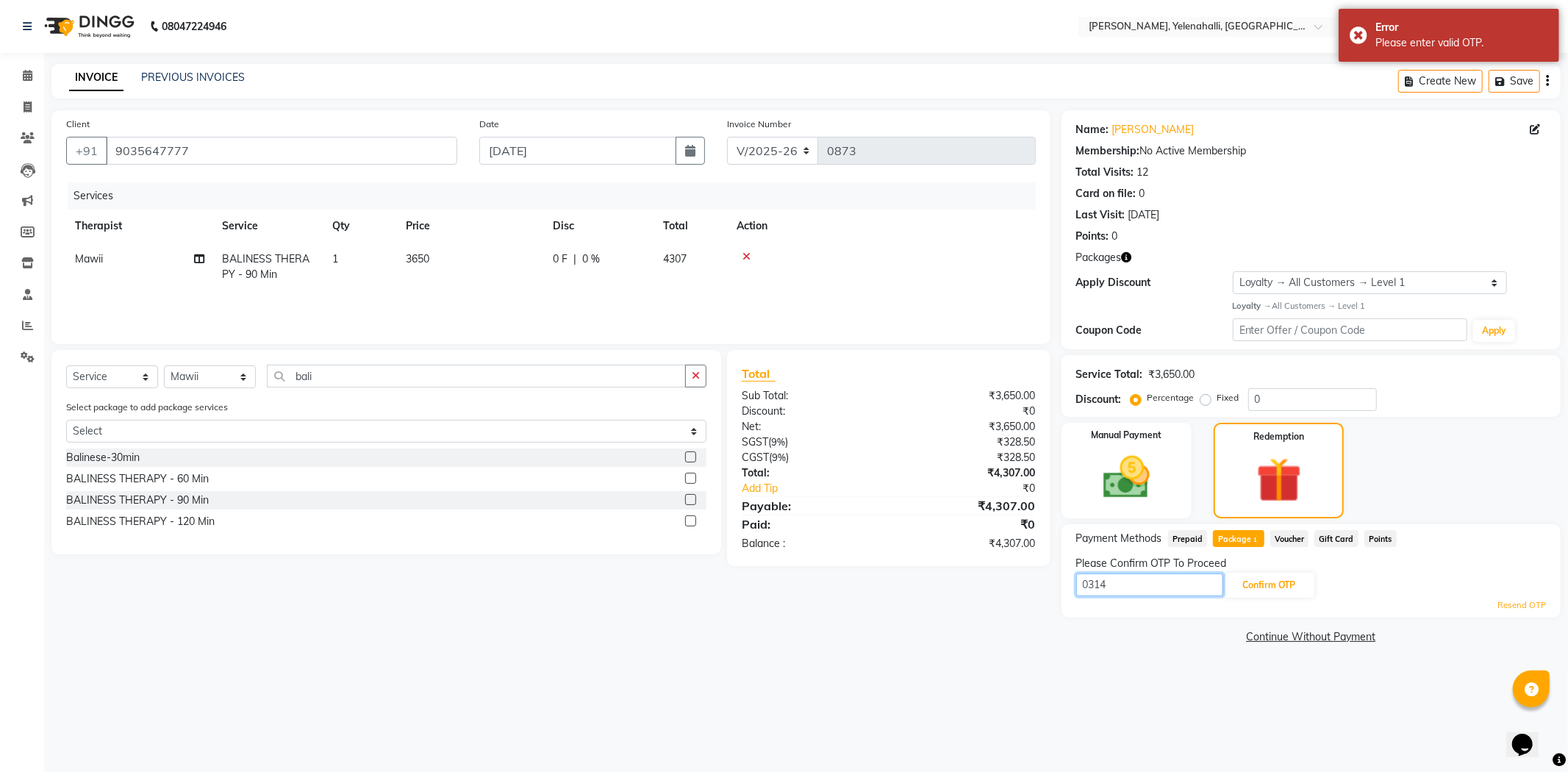
click at [1115, 584] on input "0314" at bounding box center [1150, 585] width 147 height 23
type input "0"
type input "3314"
click at [1297, 573] on button "Confirm OTP" at bounding box center [1269, 585] width 89 height 25
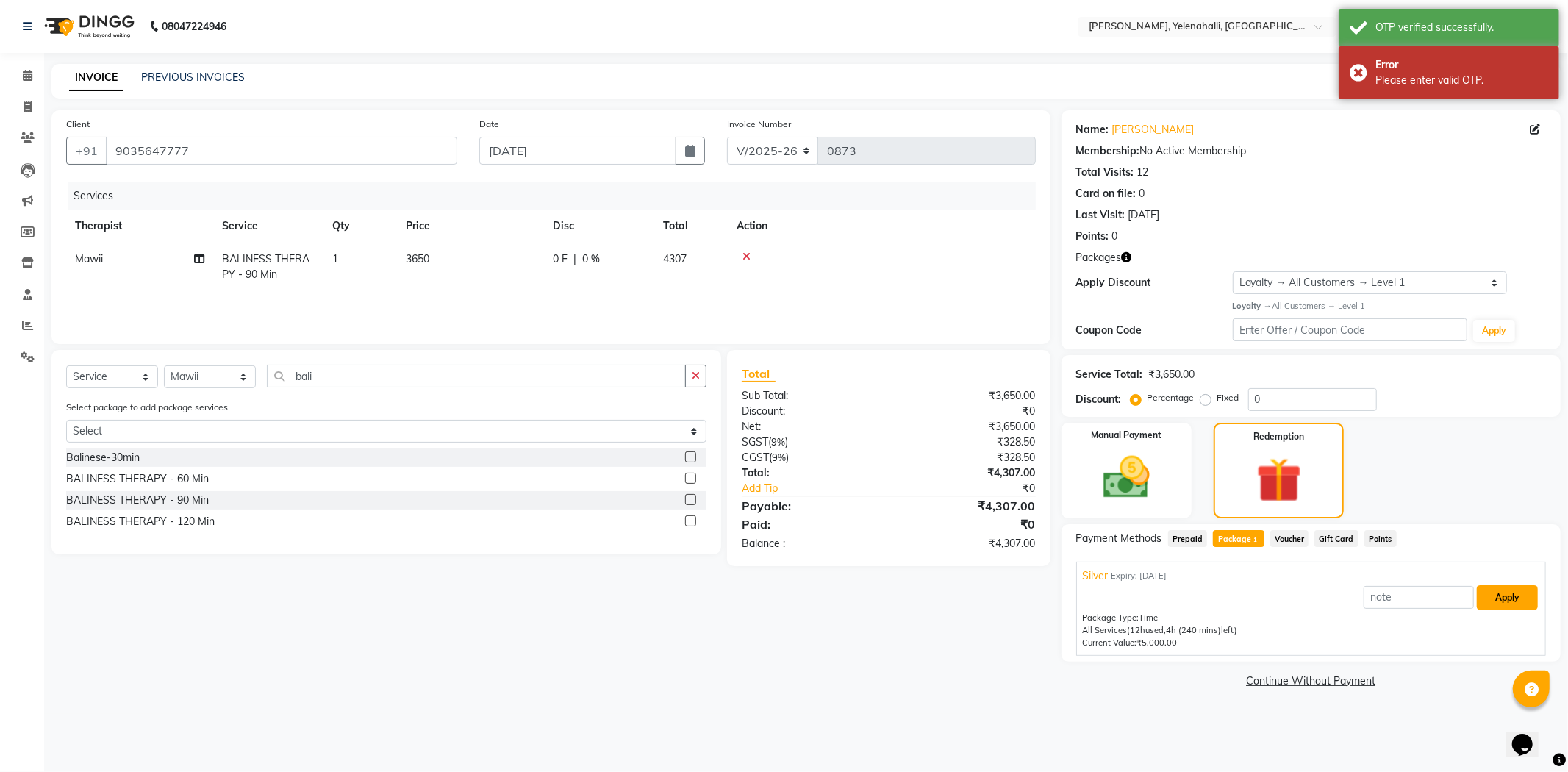
click at [1497, 589] on button "Apply" at bounding box center [1507, 598] width 61 height 25
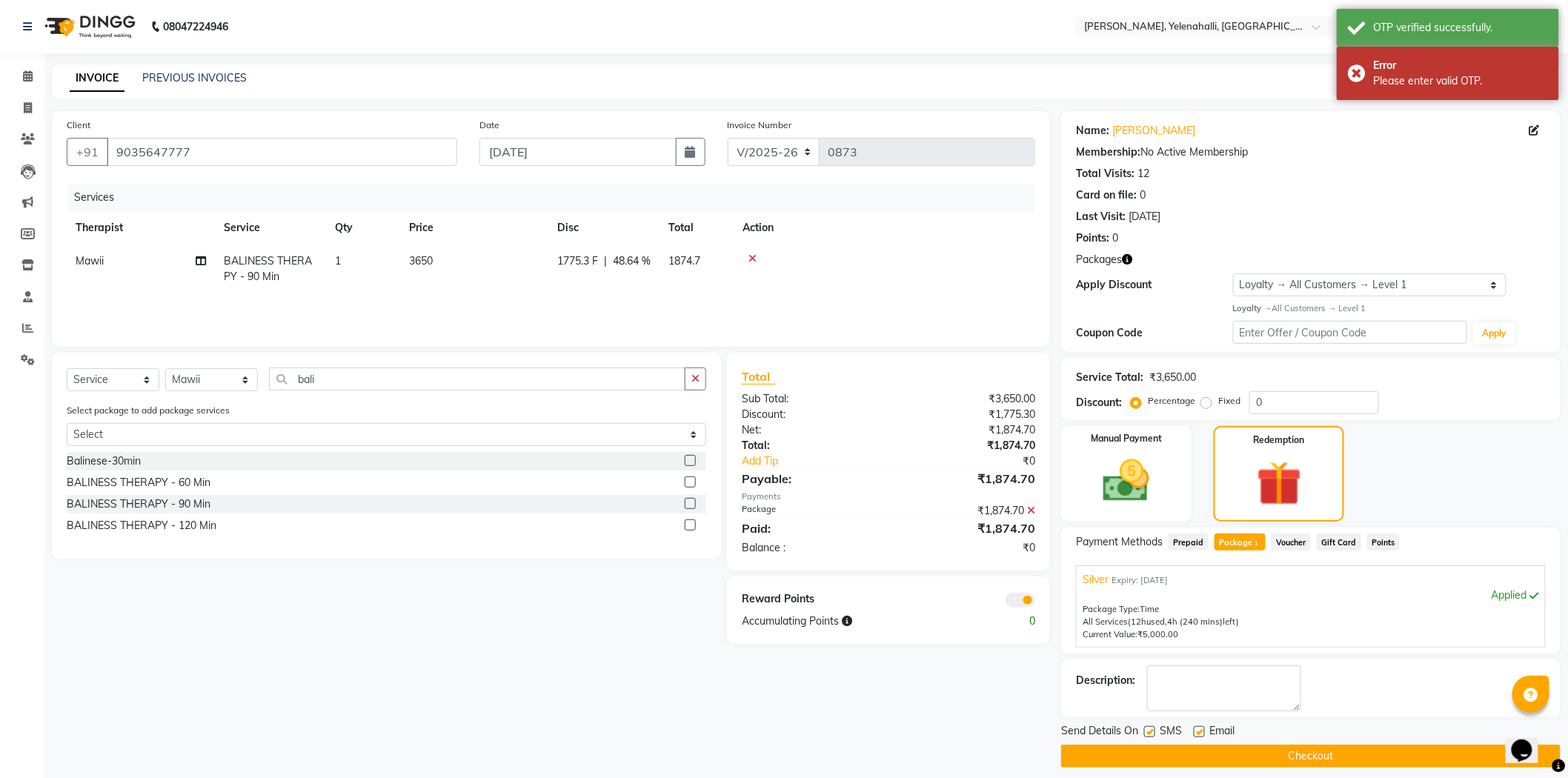
scroll to position [11, 0]
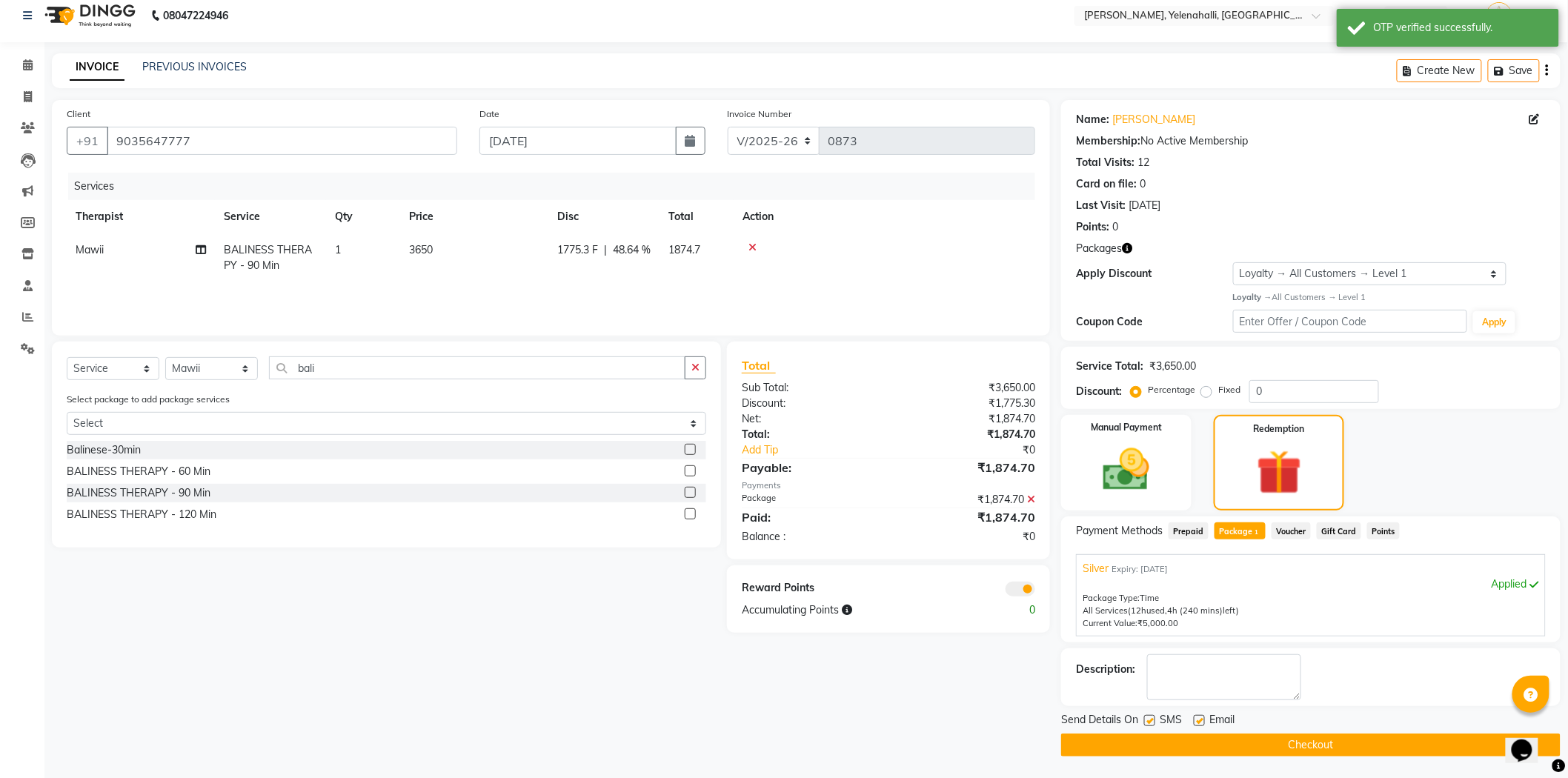
click at [1203, 736] on button "Checkout" at bounding box center [1310, 745] width 499 height 23
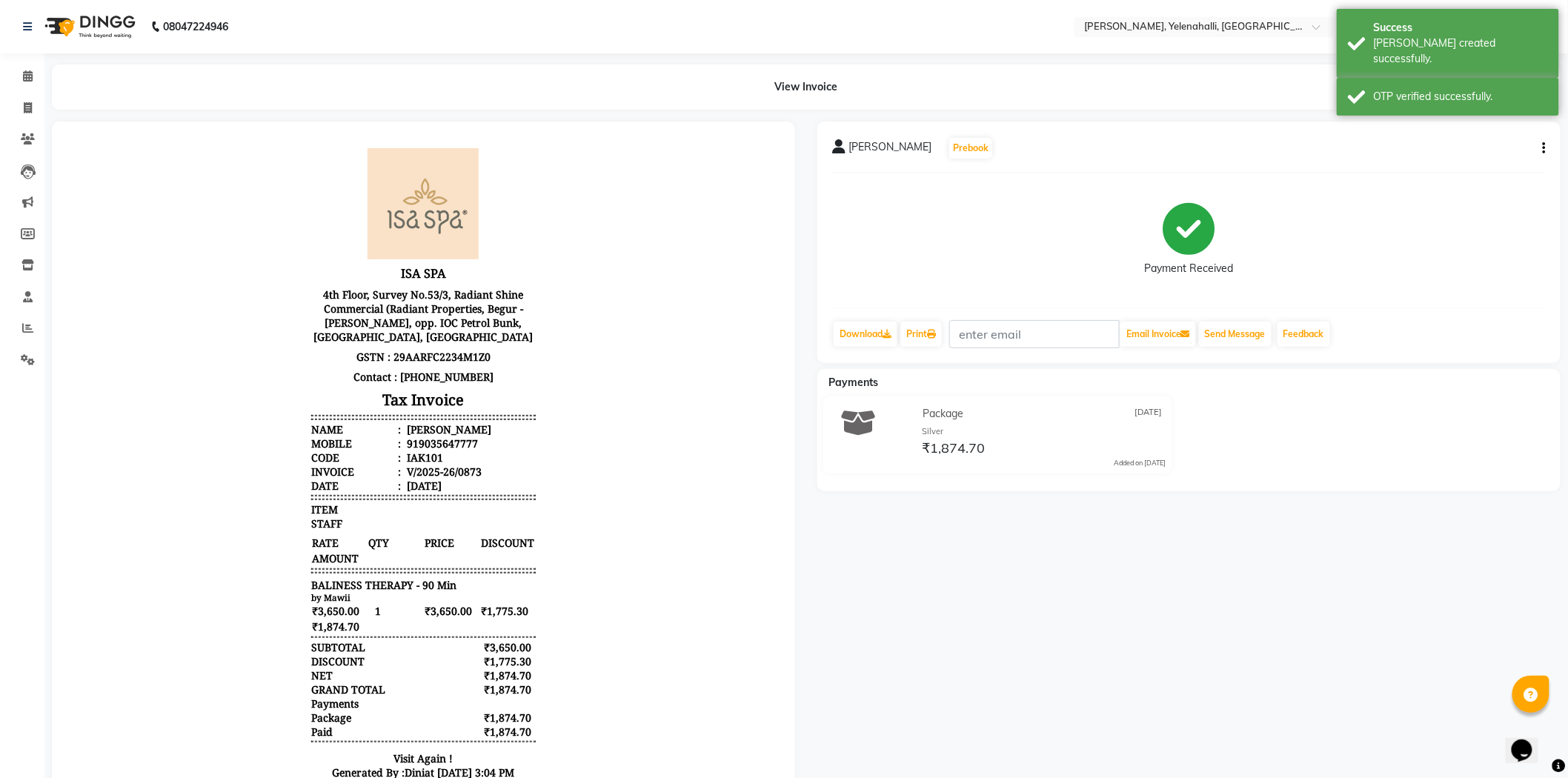
scroll to position [11, 0]
drag, startPoint x: 763, startPoint y: 337, endPoint x: 1646, endPoint y: 406, distance: 885.7
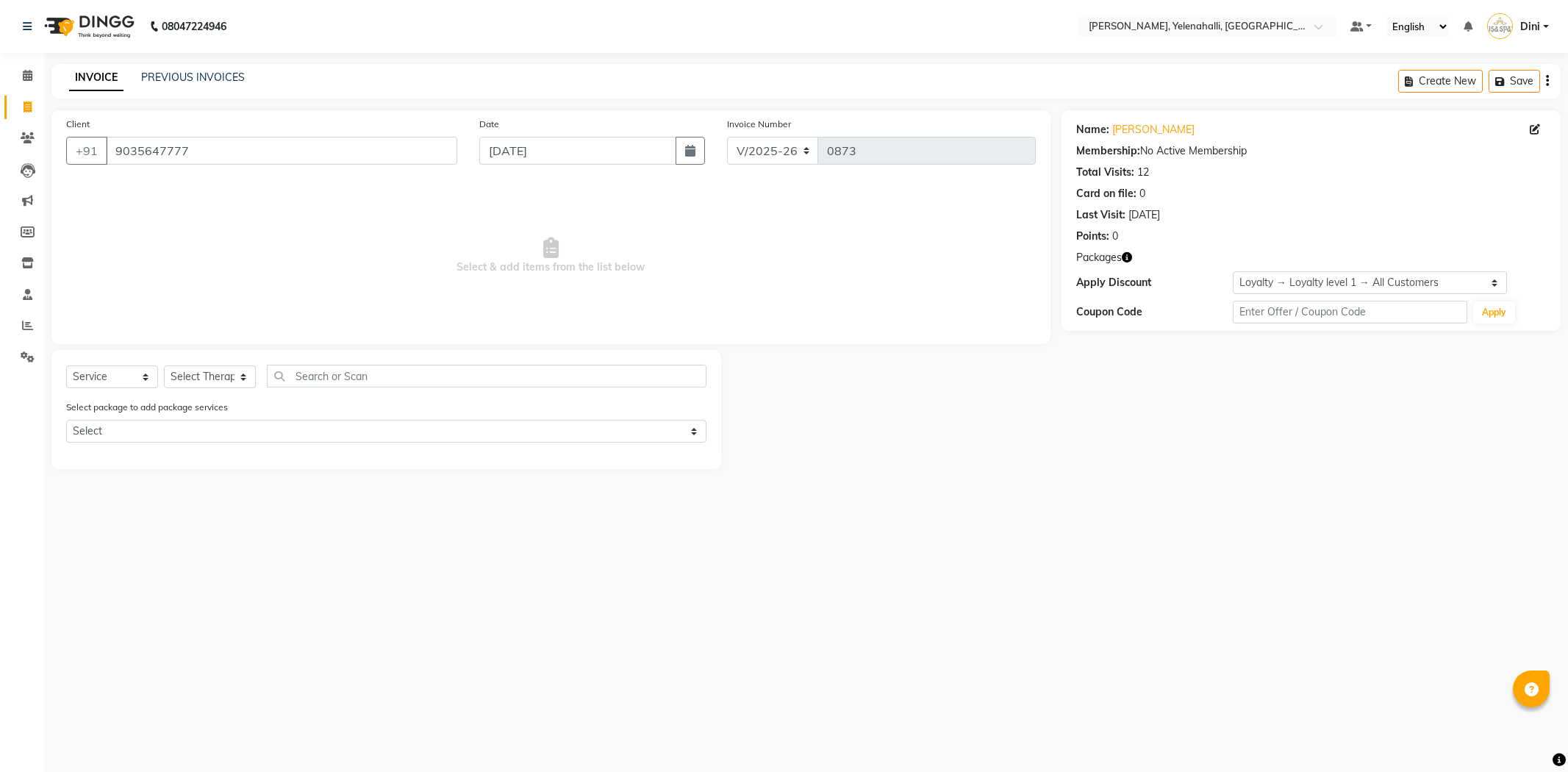
select select "6121"
select select "service"
select select "1: Object"
click at [34, 70] on span at bounding box center [27, 75] width 26 height 17
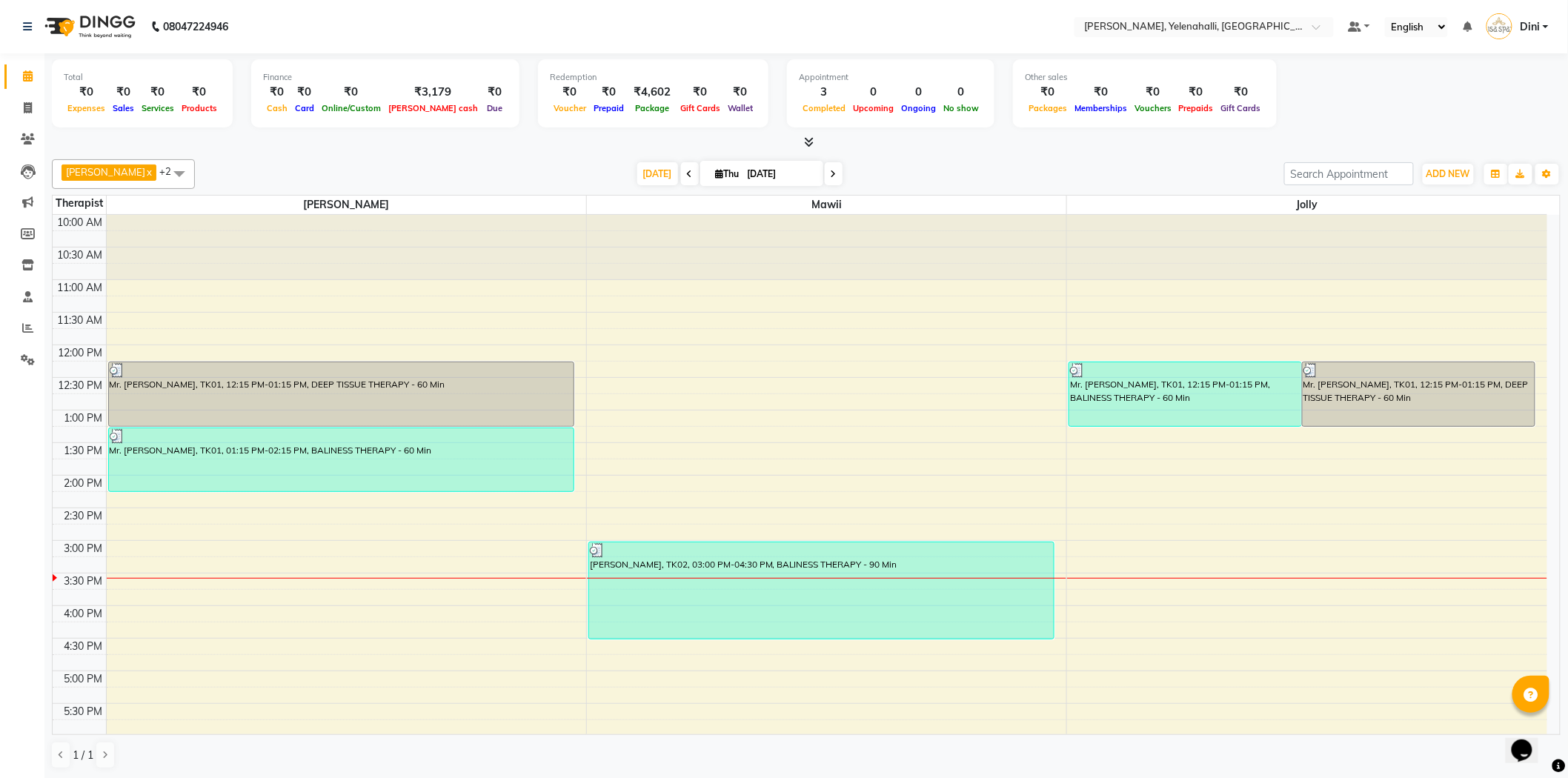
click at [809, 143] on icon at bounding box center [809, 142] width 10 height 11
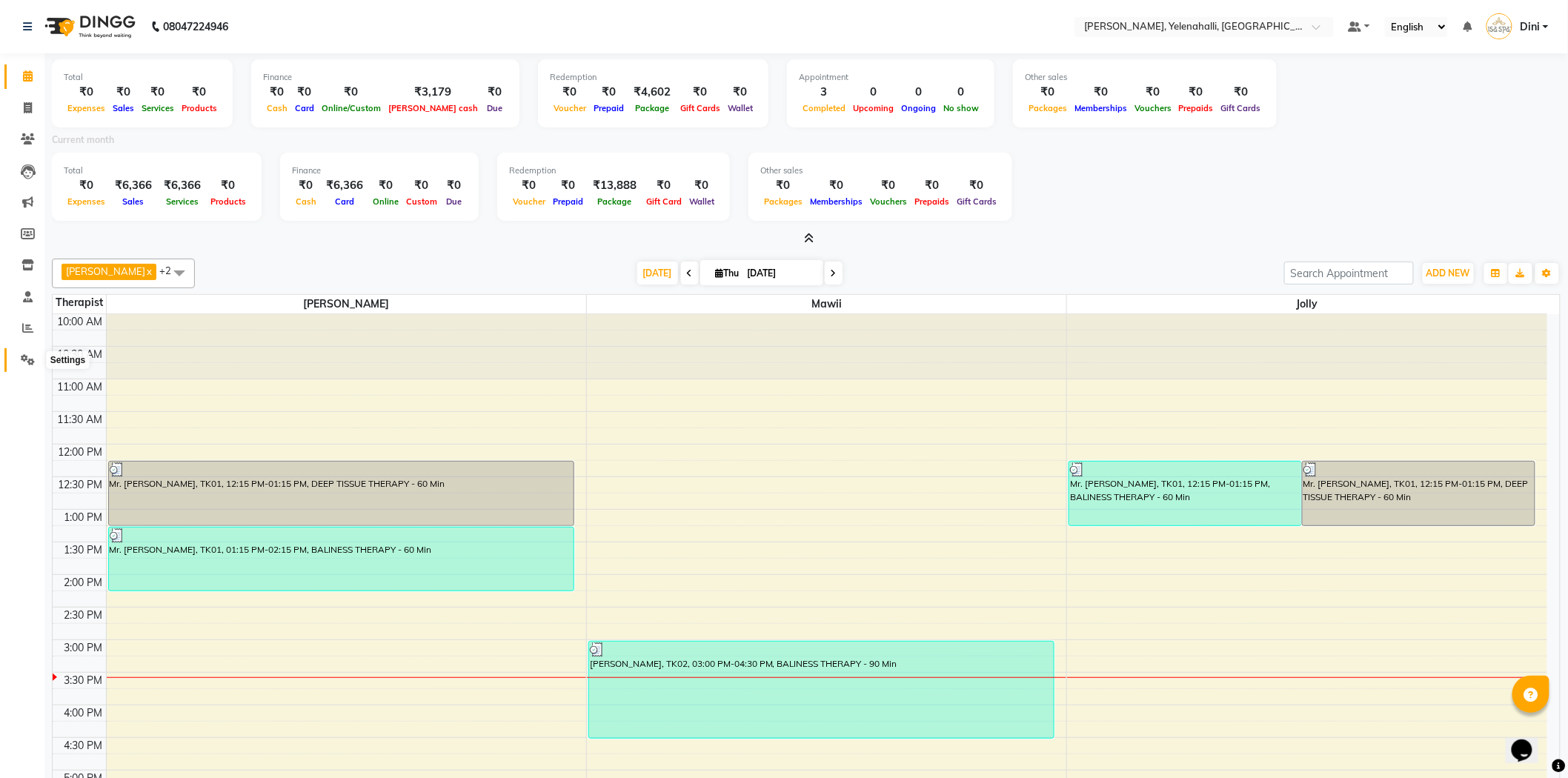
click at [21, 356] on icon at bounding box center [28, 359] width 14 height 11
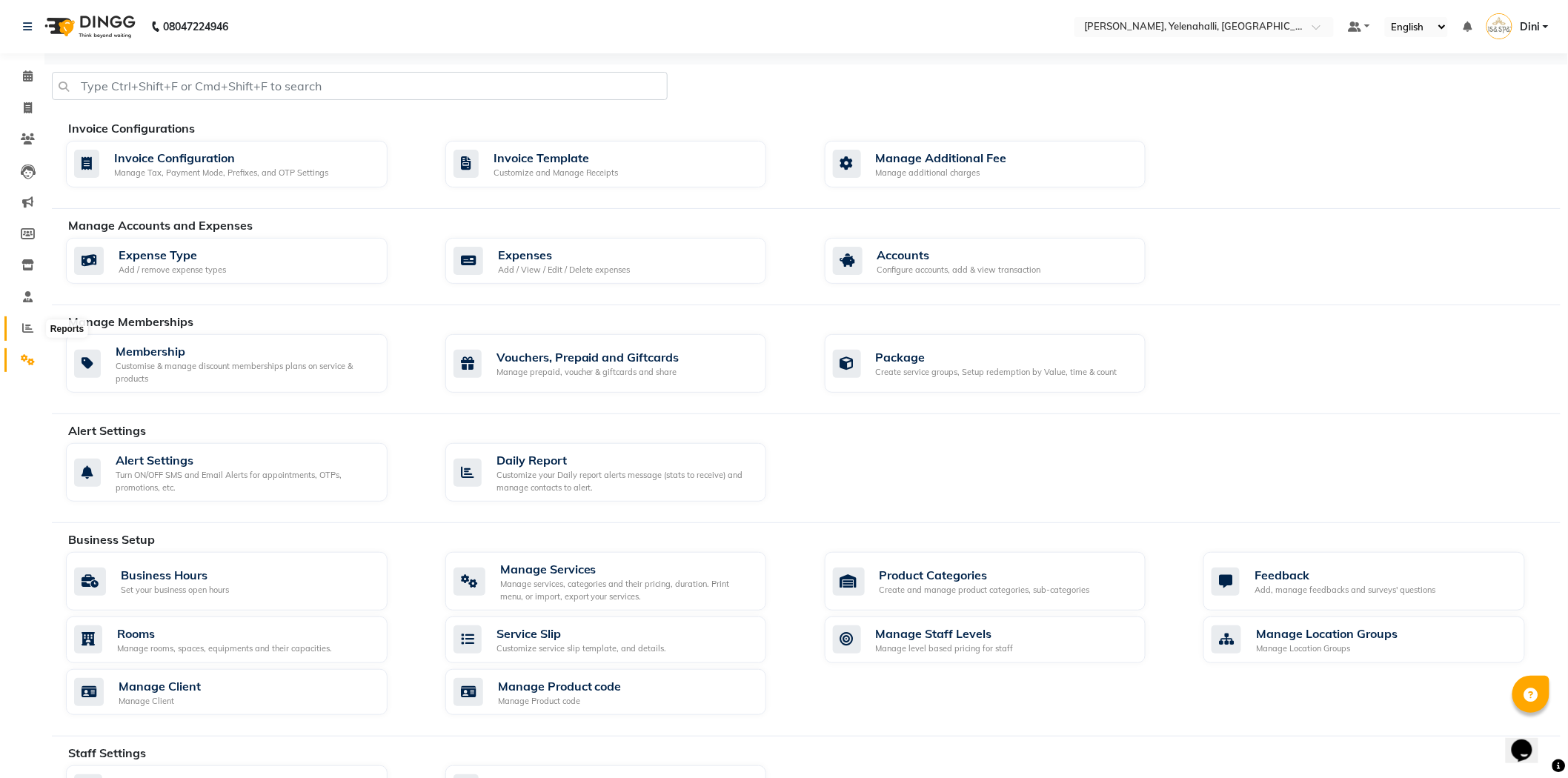
click at [27, 327] on icon at bounding box center [28, 328] width 11 height 11
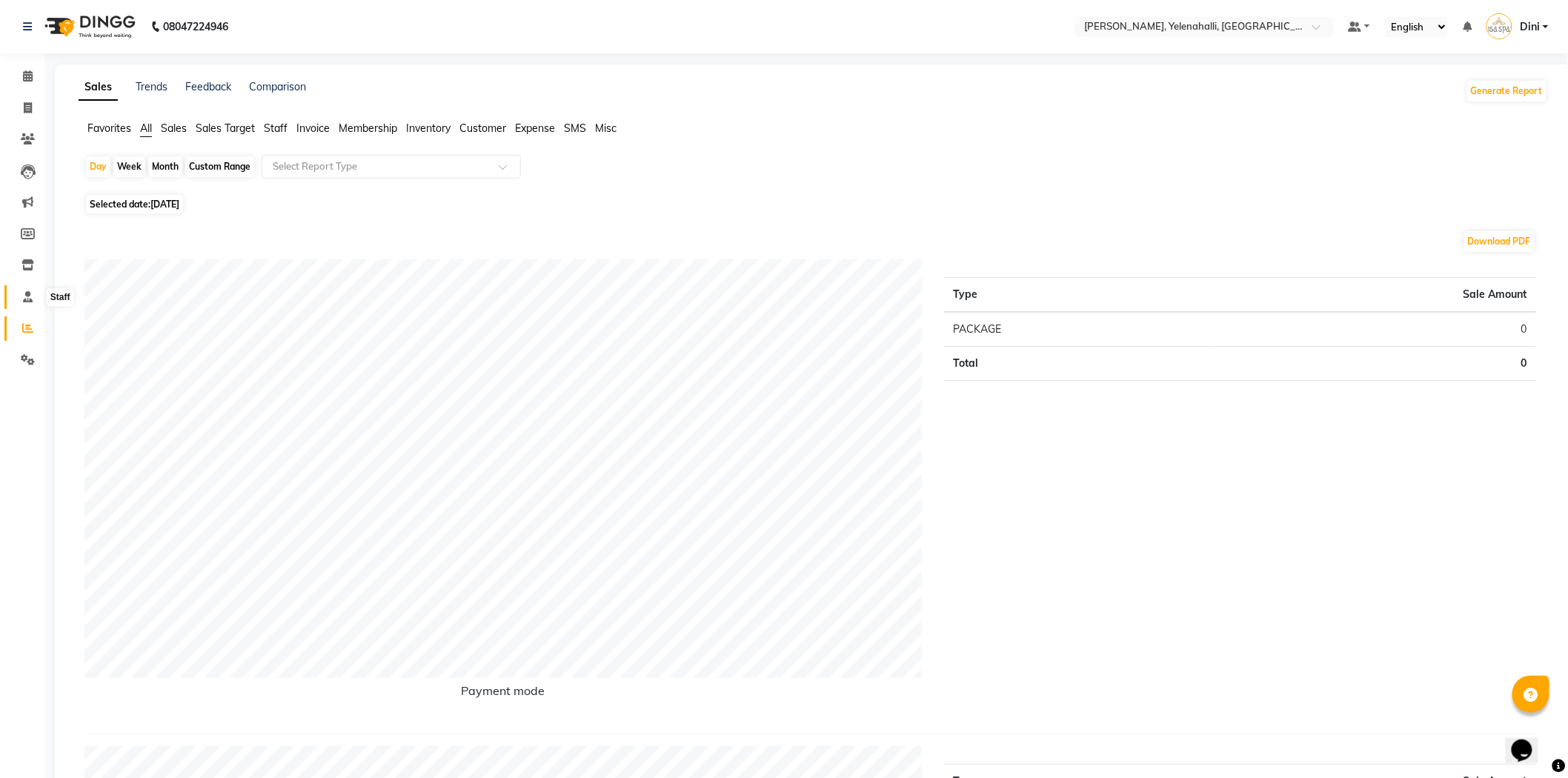
click at [28, 292] on icon at bounding box center [28, 297] width 10 height 11
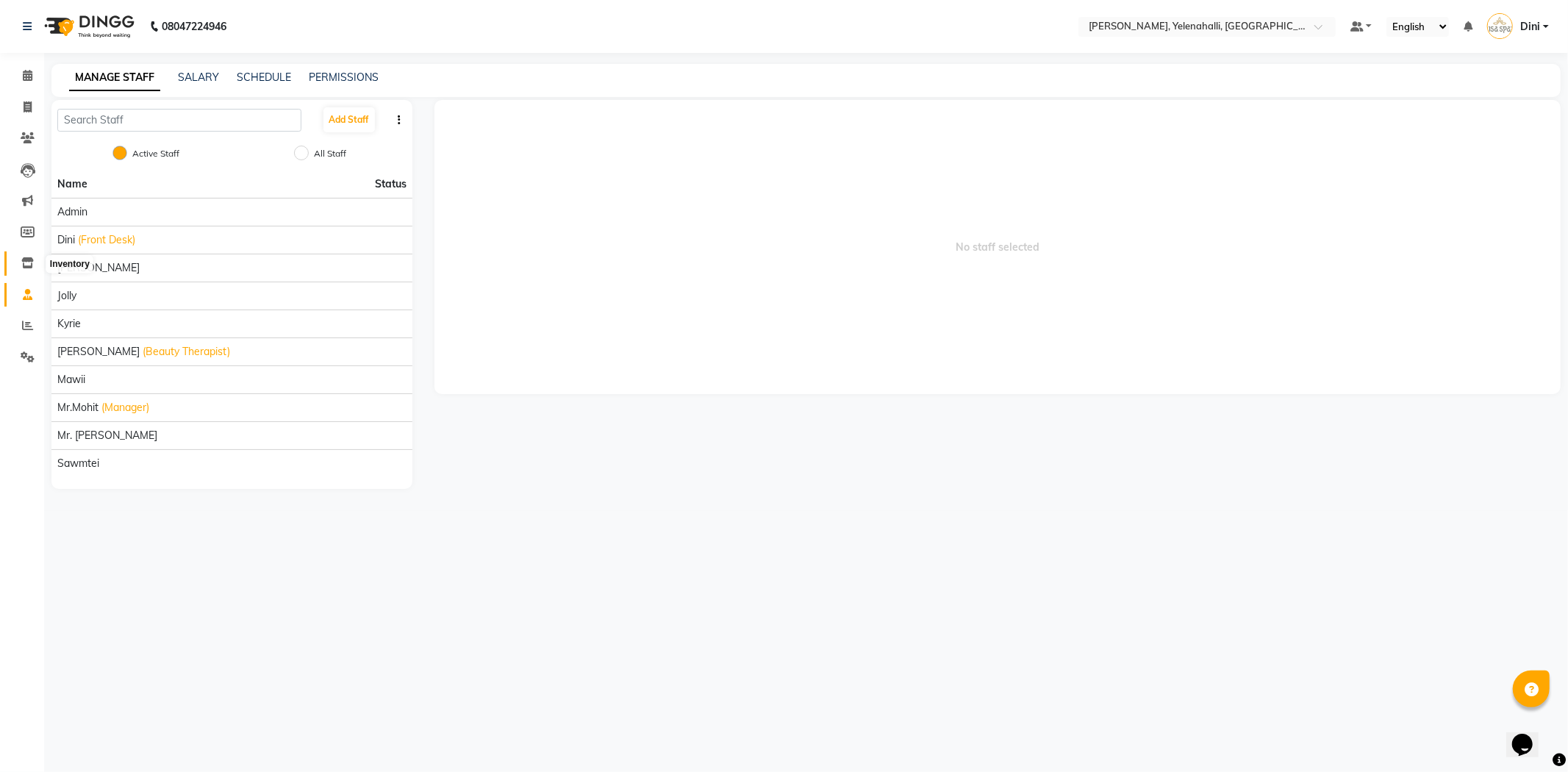
click at [24, 259] on icon at bounding box center [27, 263] width 12 height 11
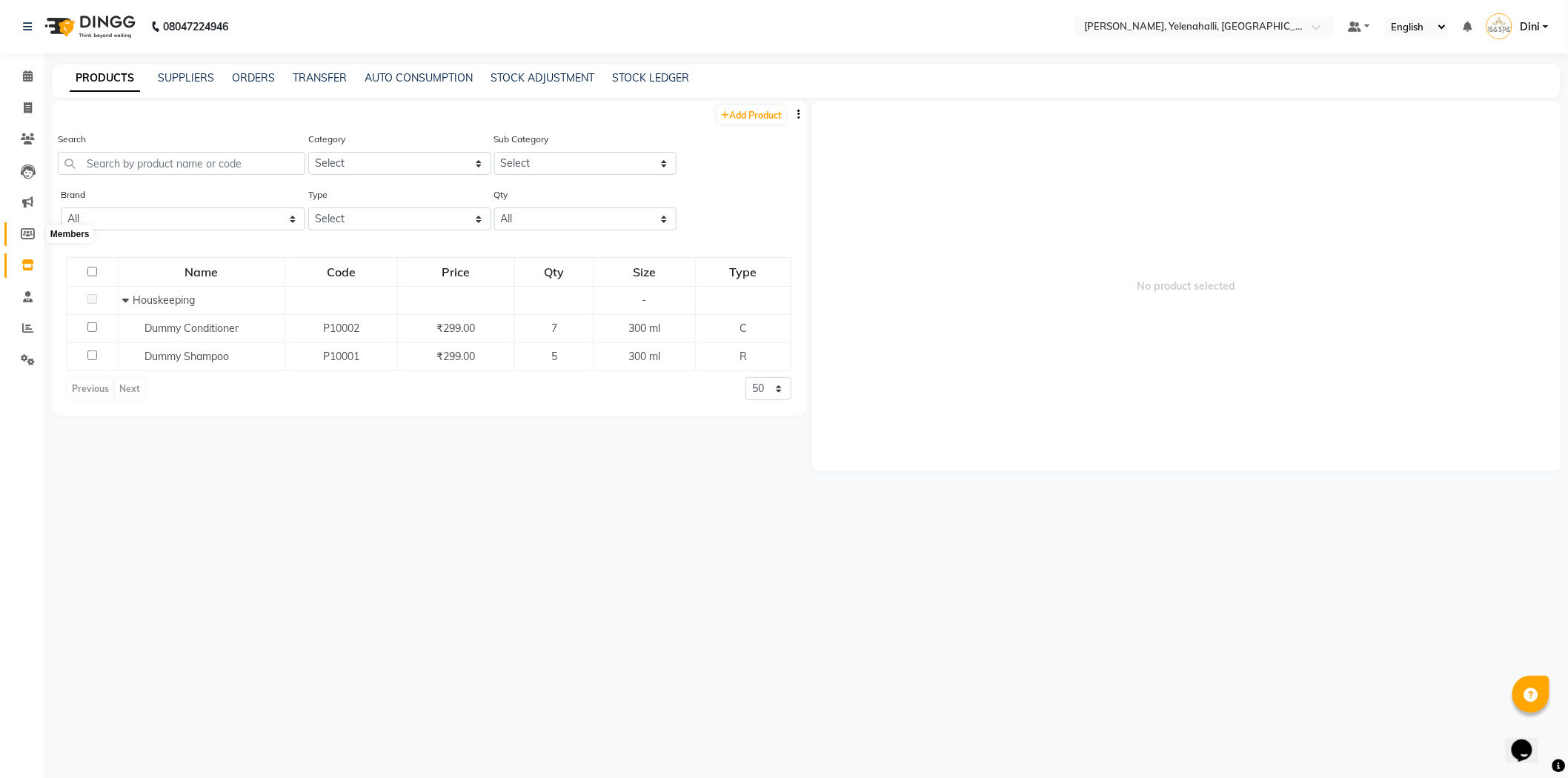
click at [27, 231] on icon at bounding box center [28, 233] width 14 height 11
select select
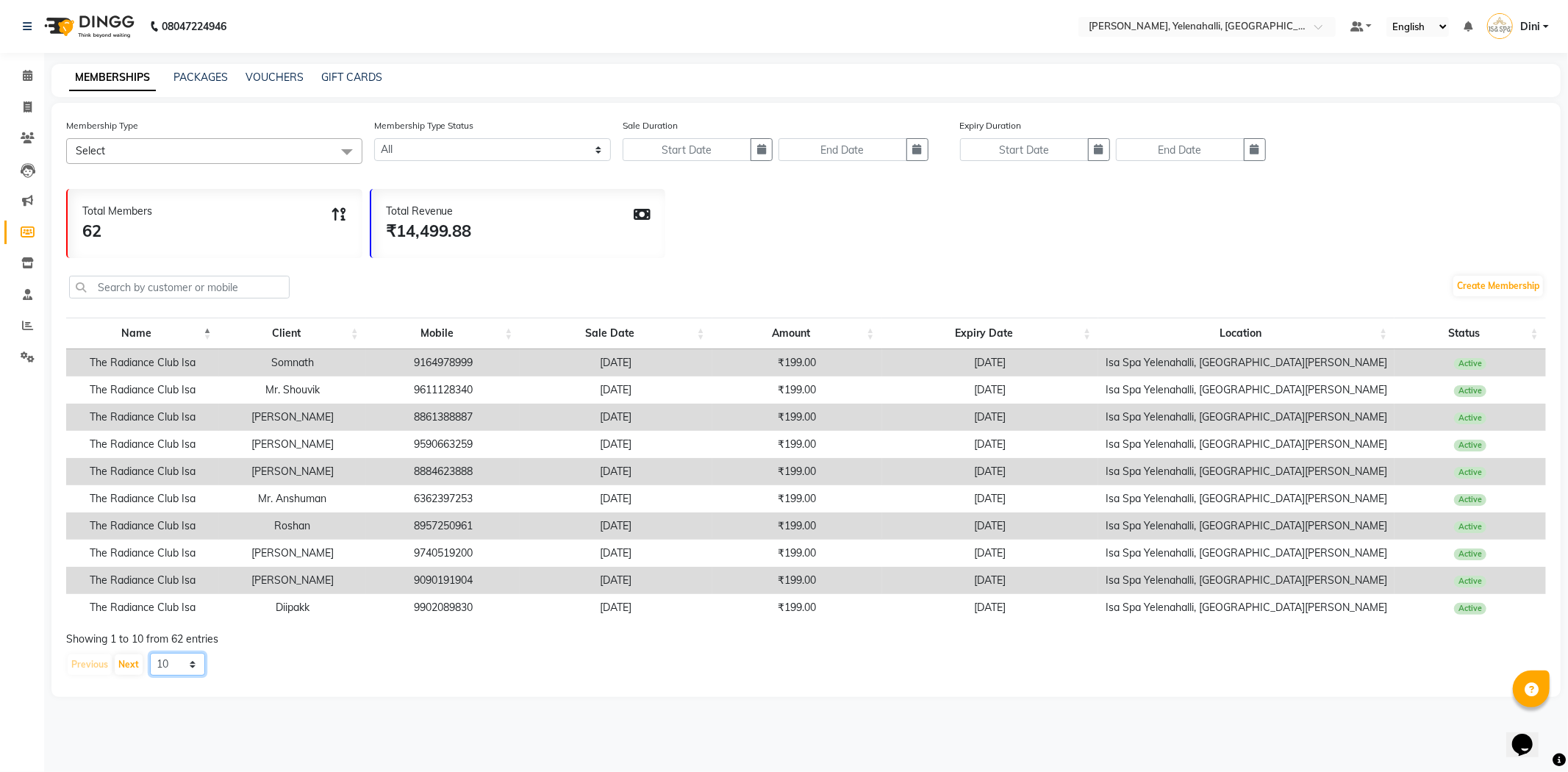
click at [164, 674] on select "10 20 50 100" at bounding box center [178, 664] width 55 height 23
select select "100"
click at [150, 665] on select "10 20 50 100" at bounding box center [178, 664] width 55 height 23
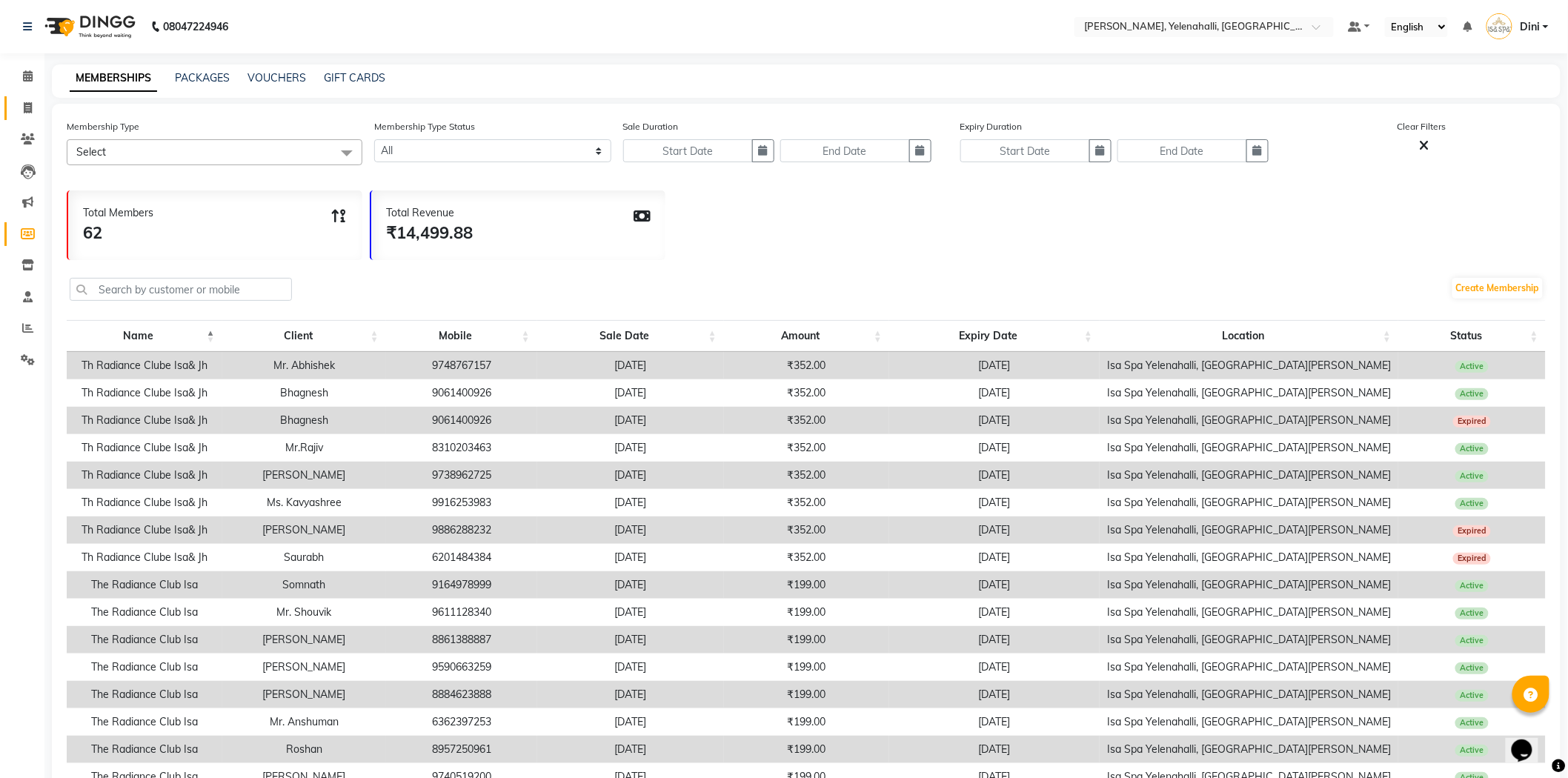
click at [28, 98] on link "Invoice" at bounding box center [22, 108] width 36 height 24
select select "6121"
select select "service"
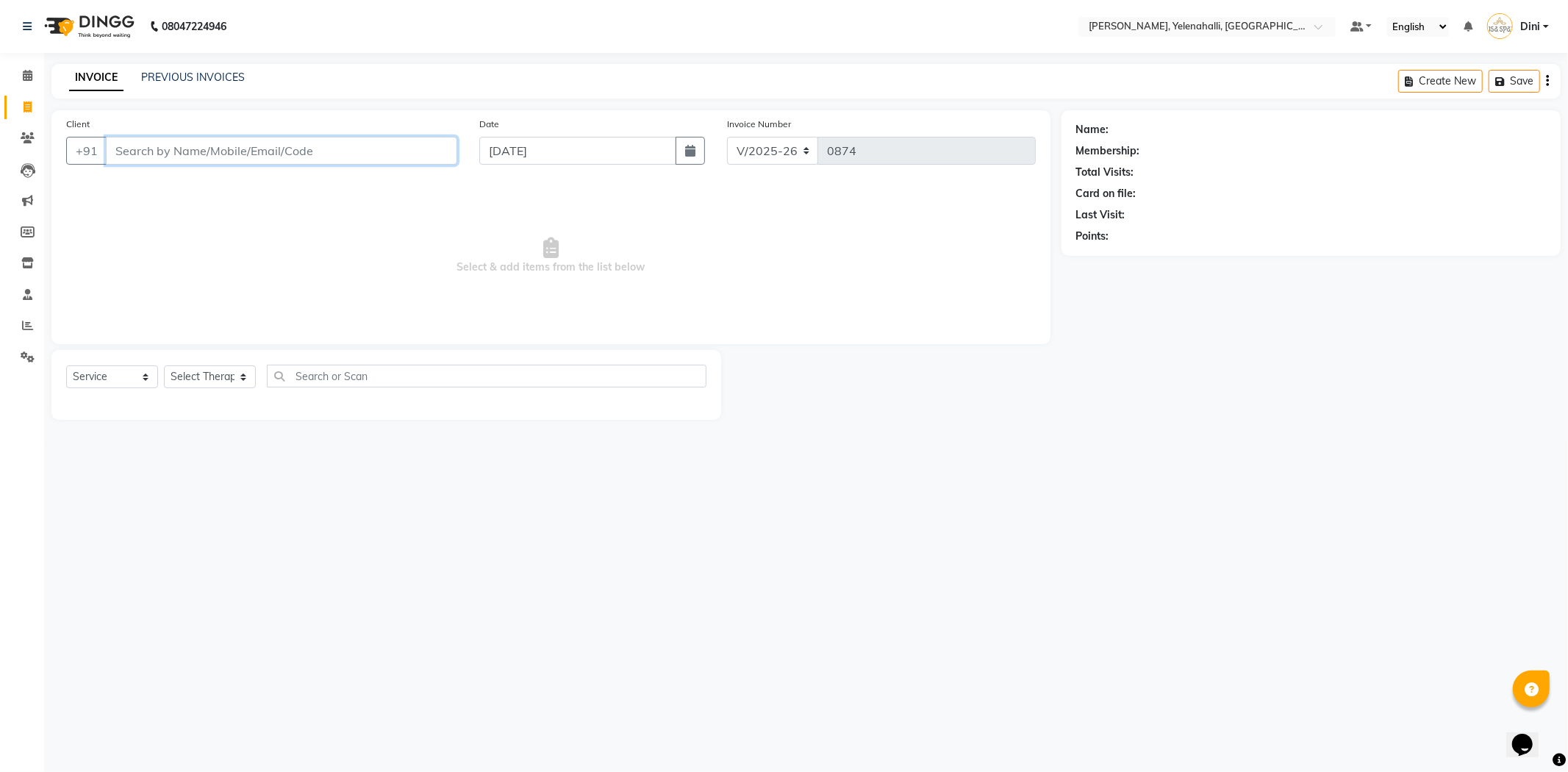
click at [141, 151] on input "Client" at bounding box center [281, 151] width 351 height 28
type input "9990380253"
click at [399, 149] on span "Add Client" at bounding box center [419, 150] width 58 height 15
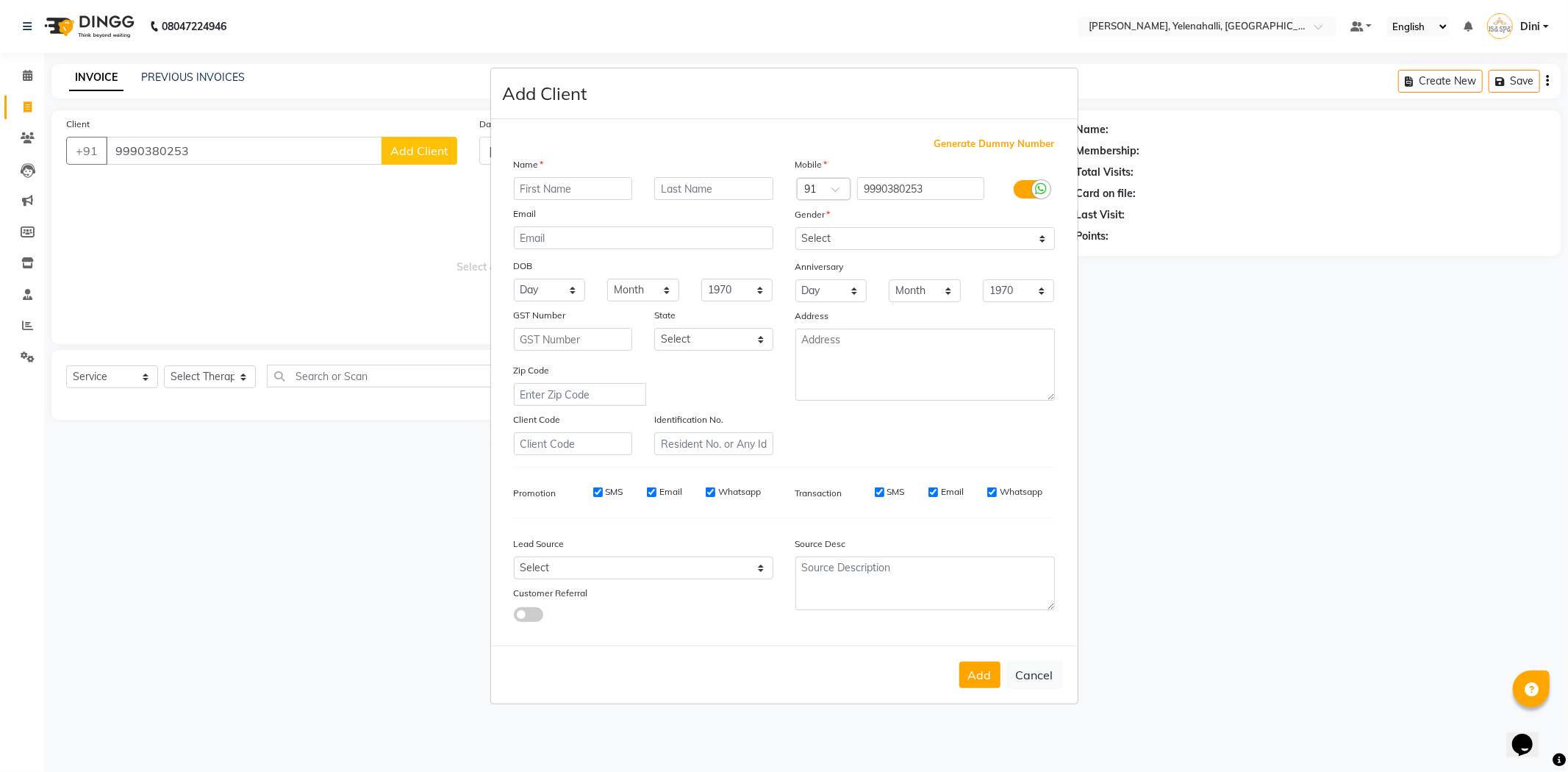
click at [524, 189] on input "text" at bounding box center [573, 188] width 119 height 23
type input "Ck Palya"
click at [824, 231] on select "Select Male Female Other Prefer Not To Say" at bounding box center [924, 239] width 259 height 23
select select "male"
click at [795, 227] on select "Select Male Female Other Prefer Not To Say" at bounding box center [924, 239] width 259 height 23
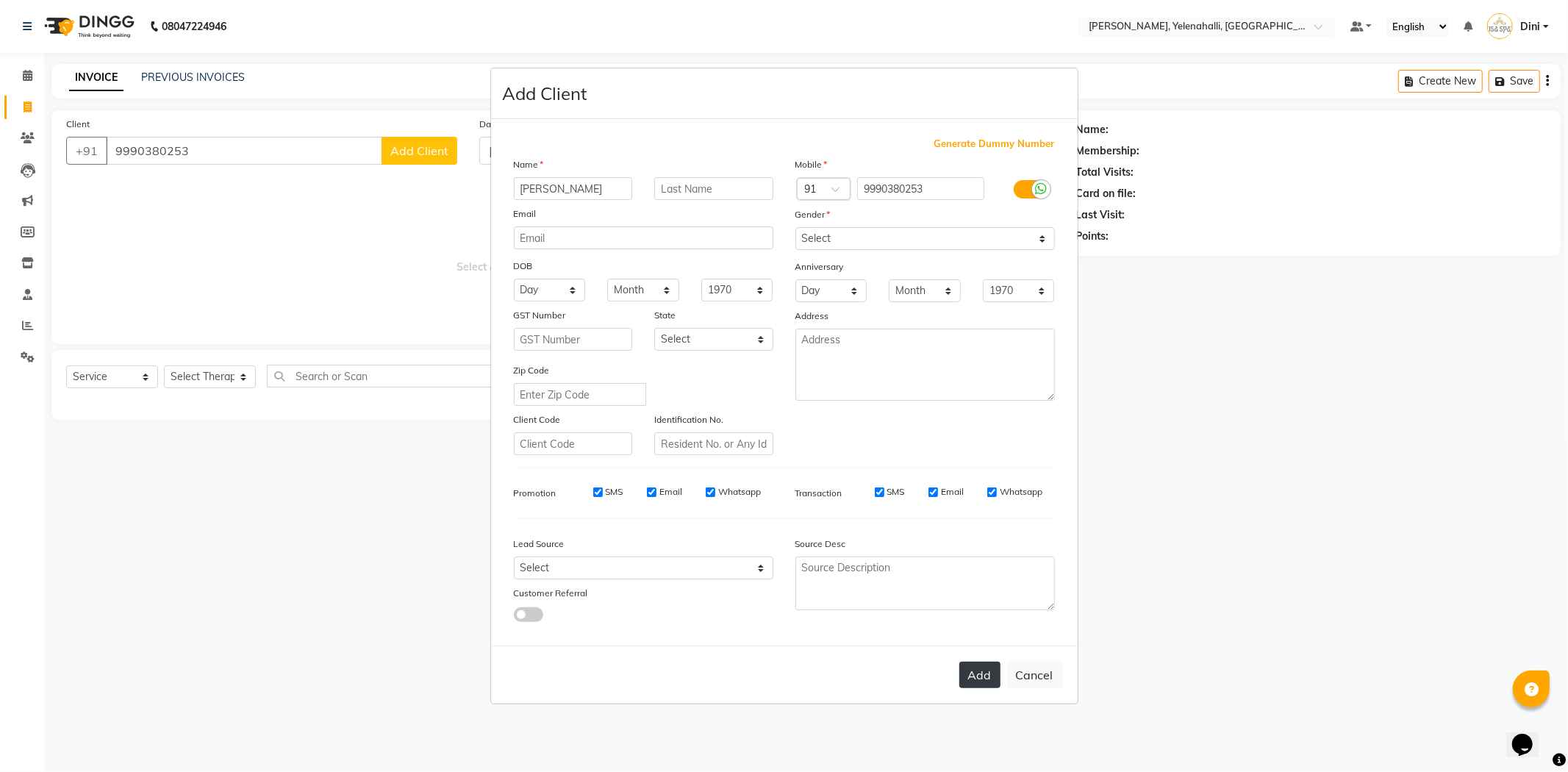
click at [974, 674] on button "Add" at bounding box center [980, 675] width 42 height 27
select select
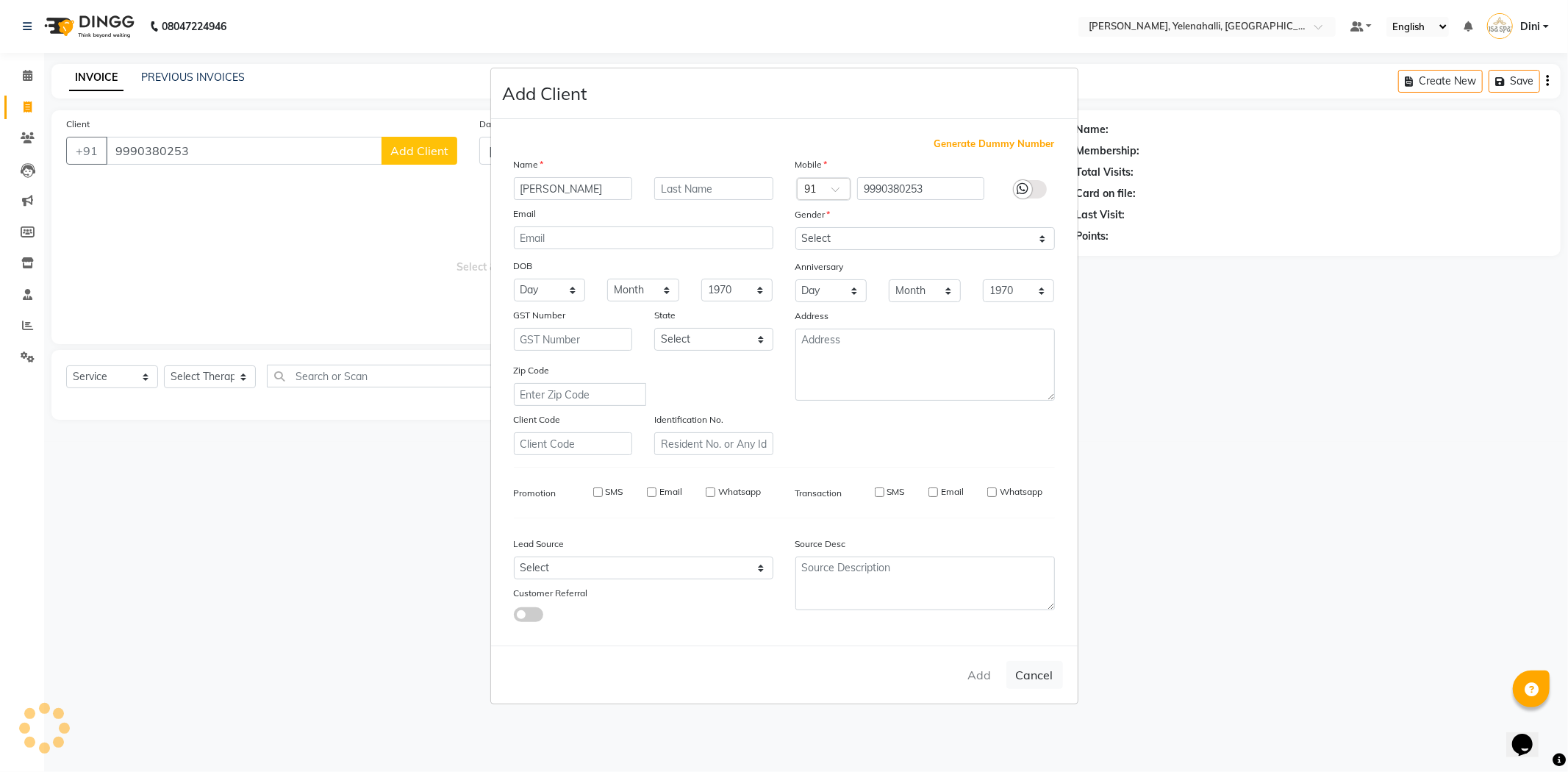
select select
checkbox input "false"
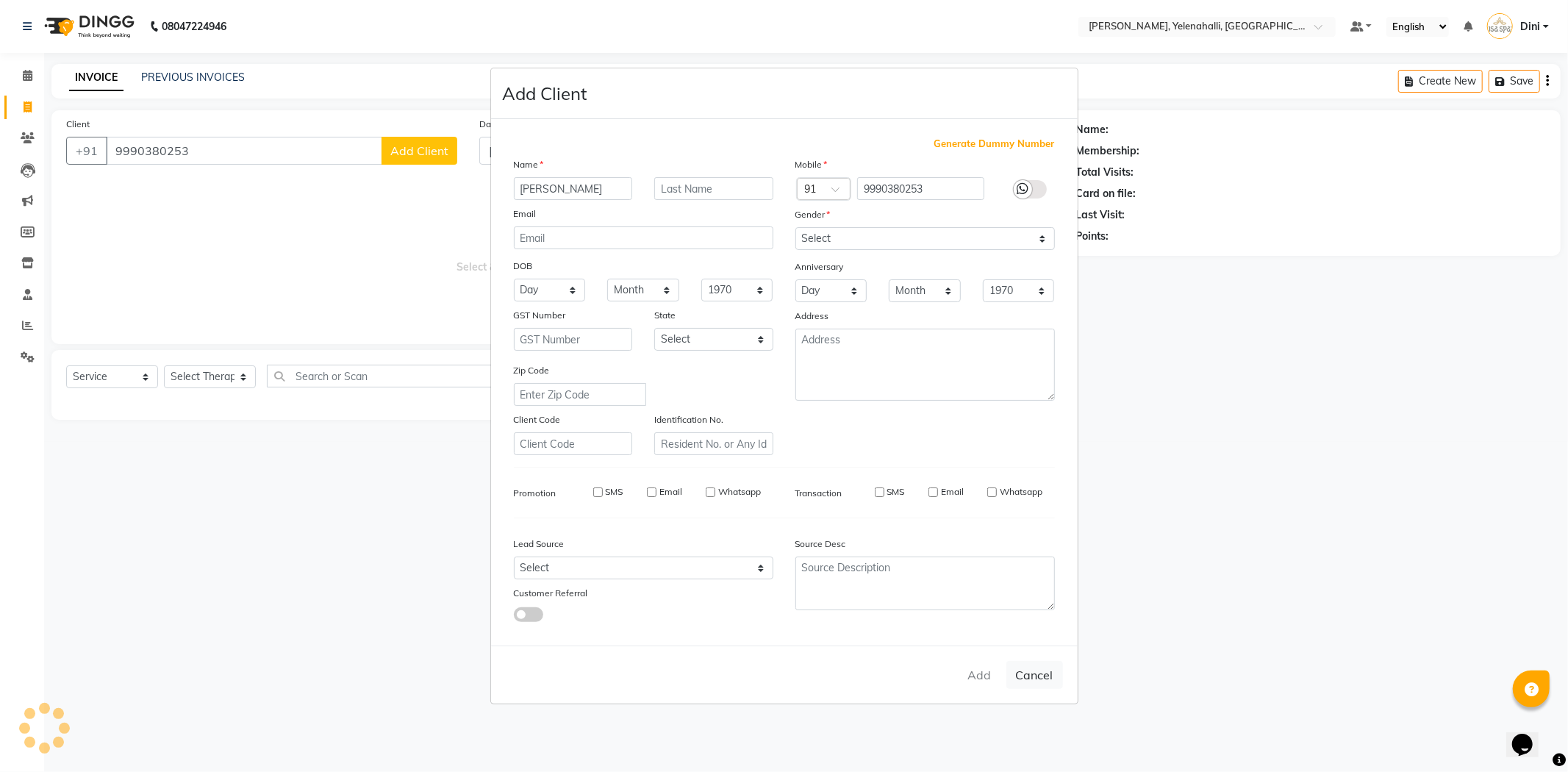
checkbox input "false"
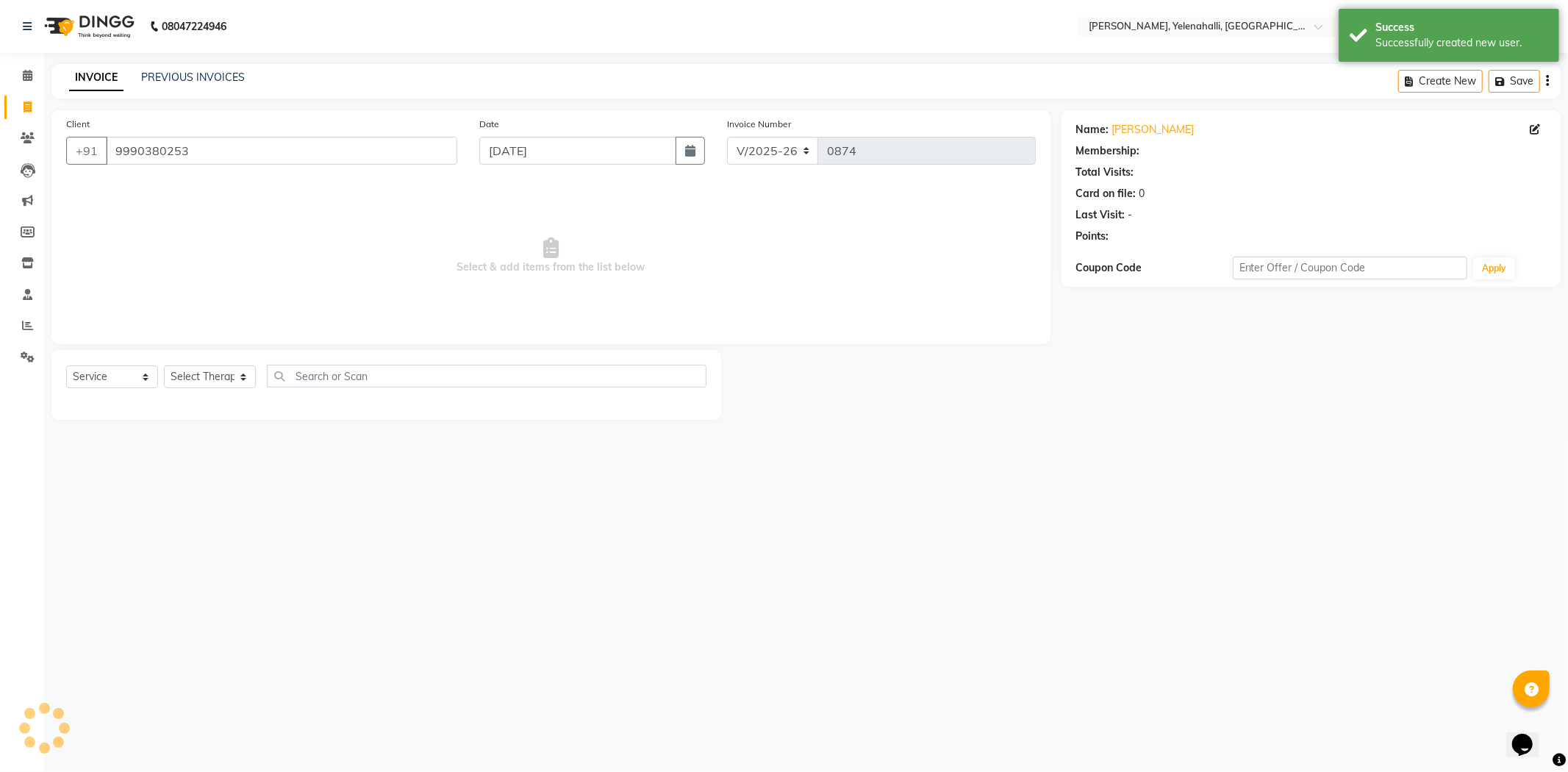
select select "1: Object"
click at [199, 377] on select "Select Therapist Admin Dini Eli Jolly Kyrie Linda Mawii Mr.Mohit Mr. Suresh Kum…" at bounding box center [210, 377] width 92 height 23
select select "61850"
click at [164, 366] on select "Select Therapist Admin Dini Eli Jolly Kyrie Linda Mawii Mr.Mohit Mr. Suresh Kum…" at bounding box center [210, 377] width 92 height 23
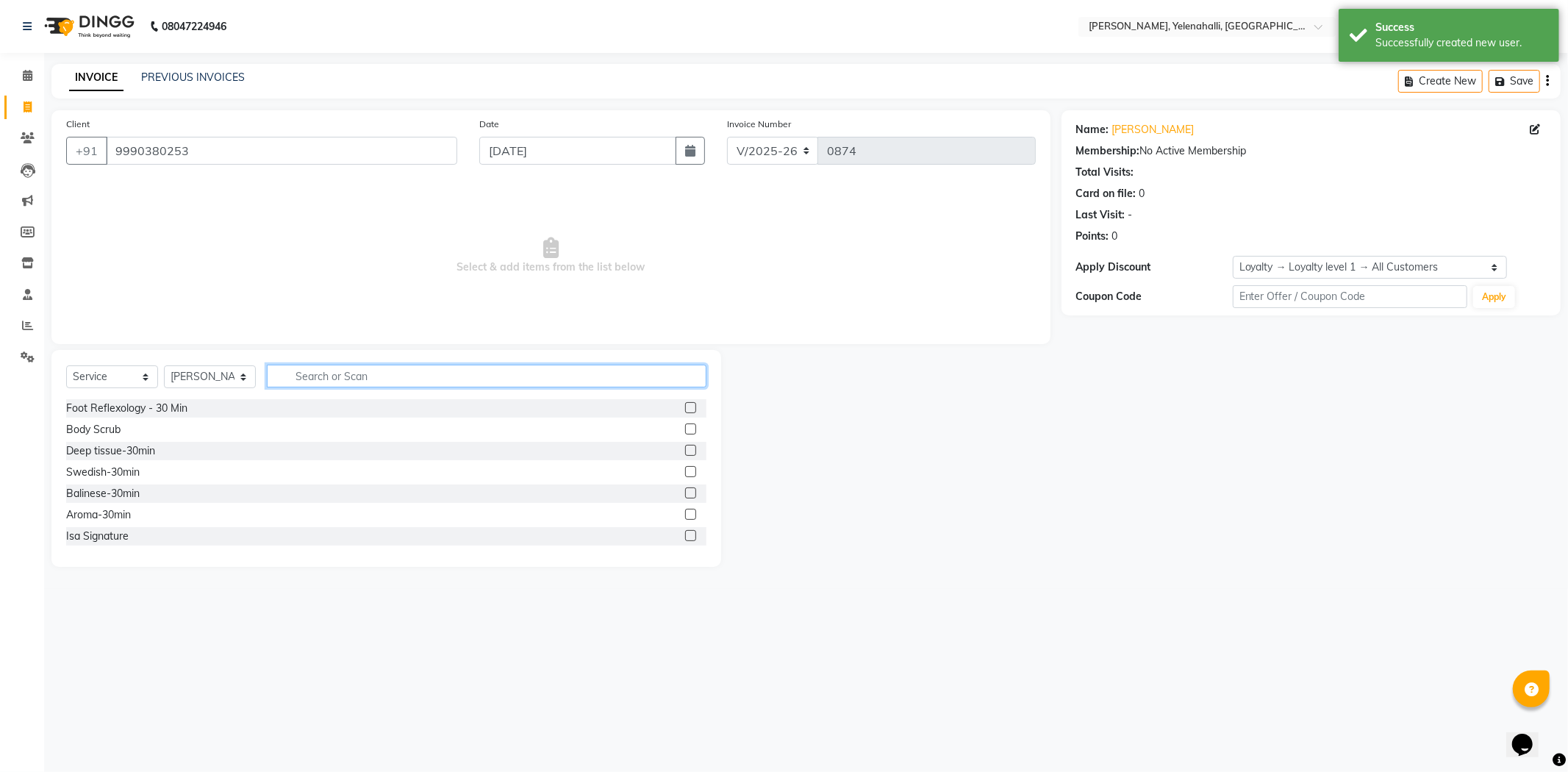
click at [296, 376] on input "text" at bounding box center [486, 376] width 440 height 23
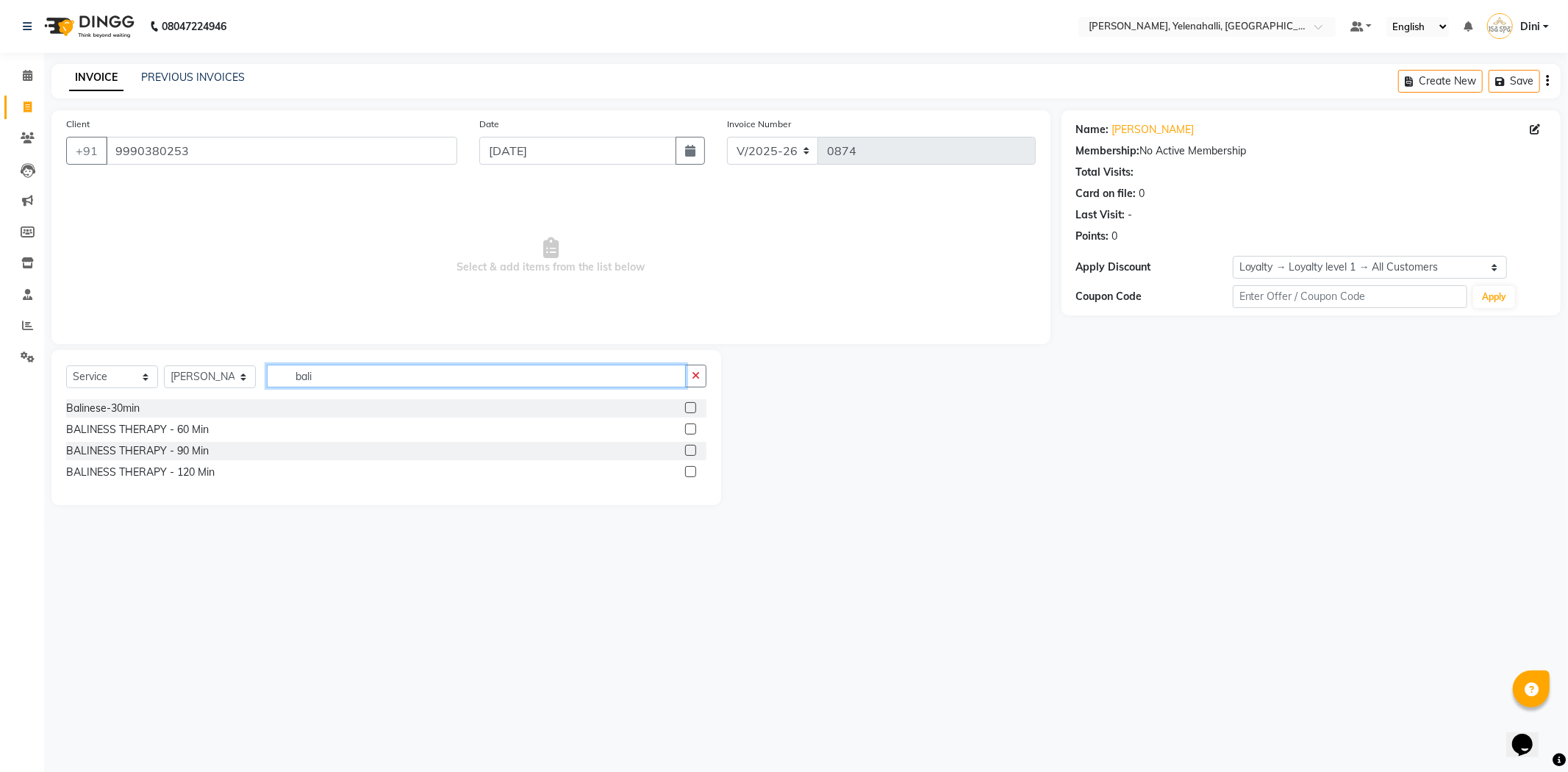
type input "bali"
click at [690, 424] on label at bounding box center [691, 429] width 11 height 11
click at [690, 425] on input "checkbox" at bounding box center [690, 430] width 10 height 10
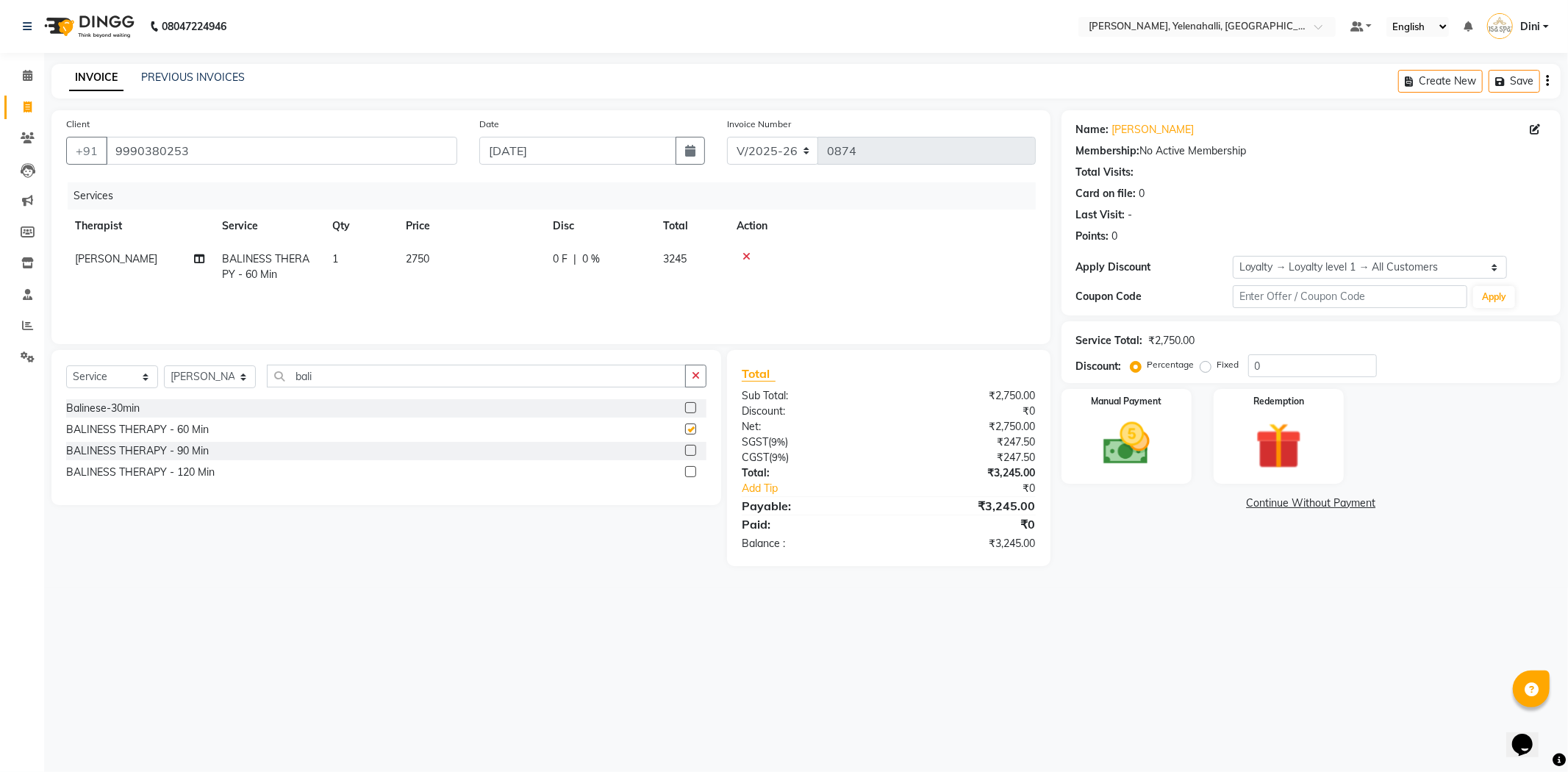
checkbox input "false"
click at [1218, 366] on label "Fixed" at bounding box center [1228, 364] width 22 height 13
click at [1204, 366] on input "Fixed" at bounding box center [1209, 365] width 11 height 11
radio input "true"
click at [1271, 364] on input "0" at bounding box center [1312, 366] width 128 height 23
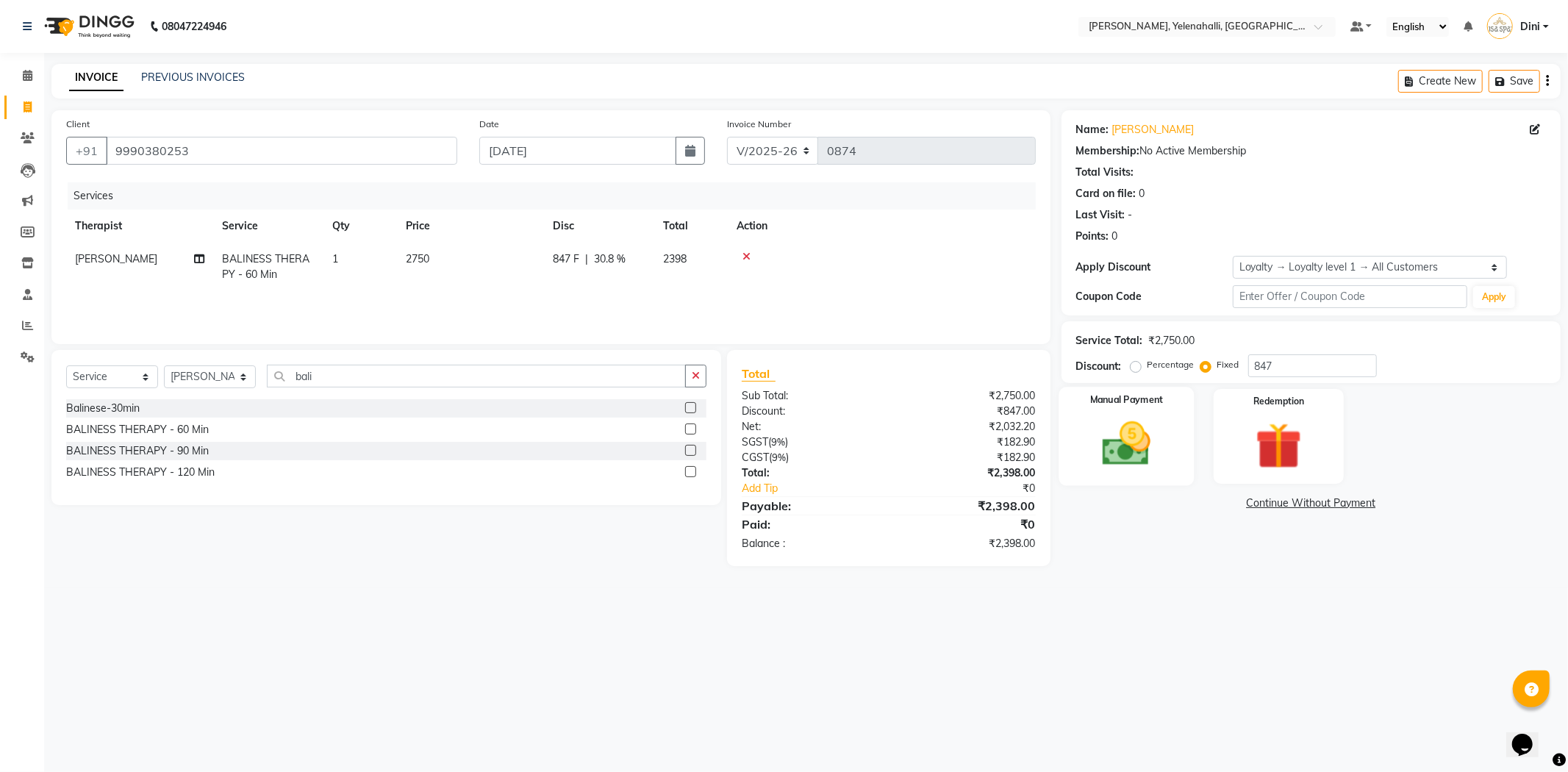
click at [1141, 426] on img at bounding box center [1127, 444] width 79 height 56
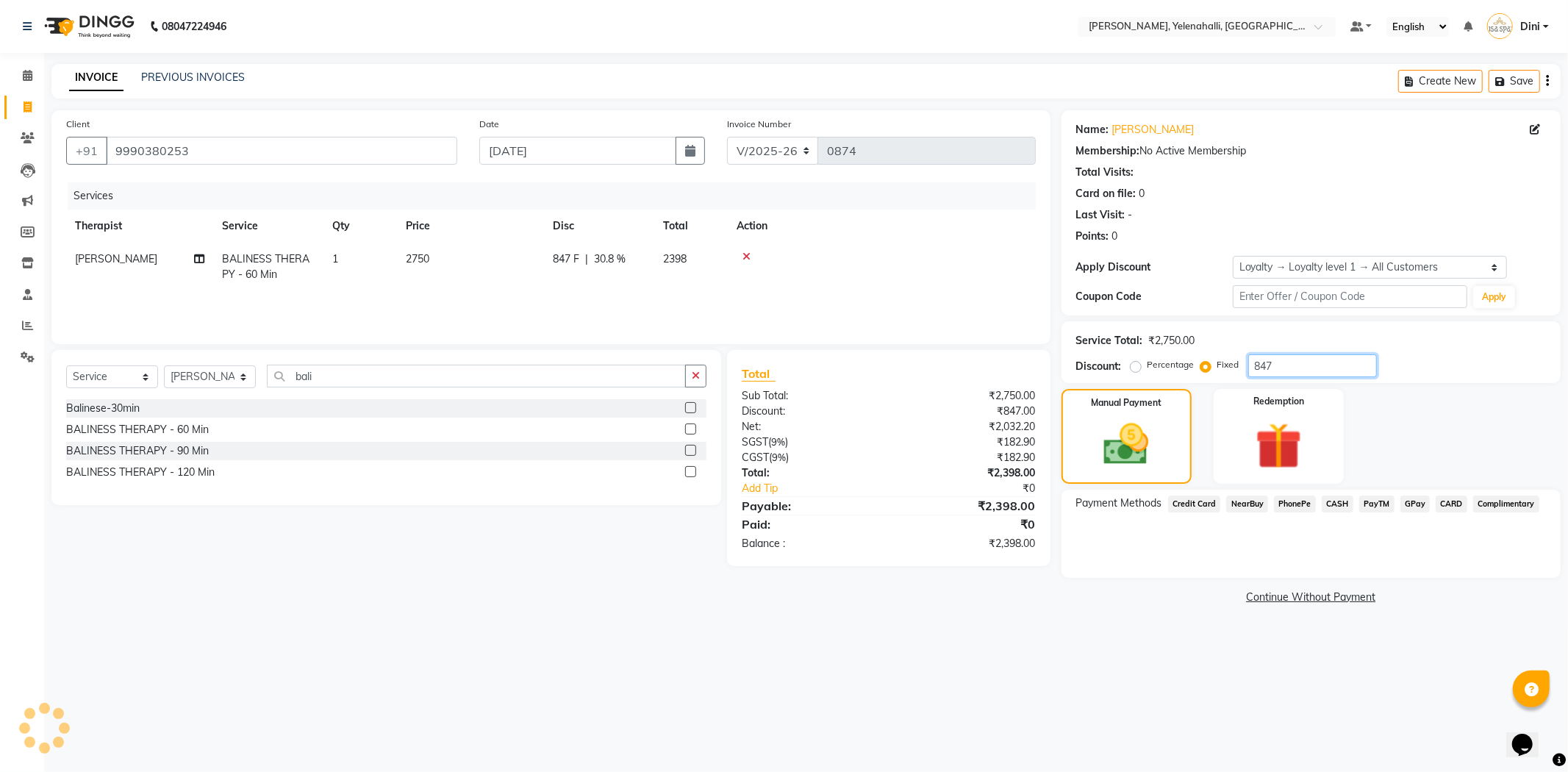
click at [1279, 365] on input "847" at bounding box center [1312, 366] width 128 height 23
type input "8"
type input "846"
click at [1262, 503] on span "NearBuy" at bounding box center [1247, 503] width 42 height 17
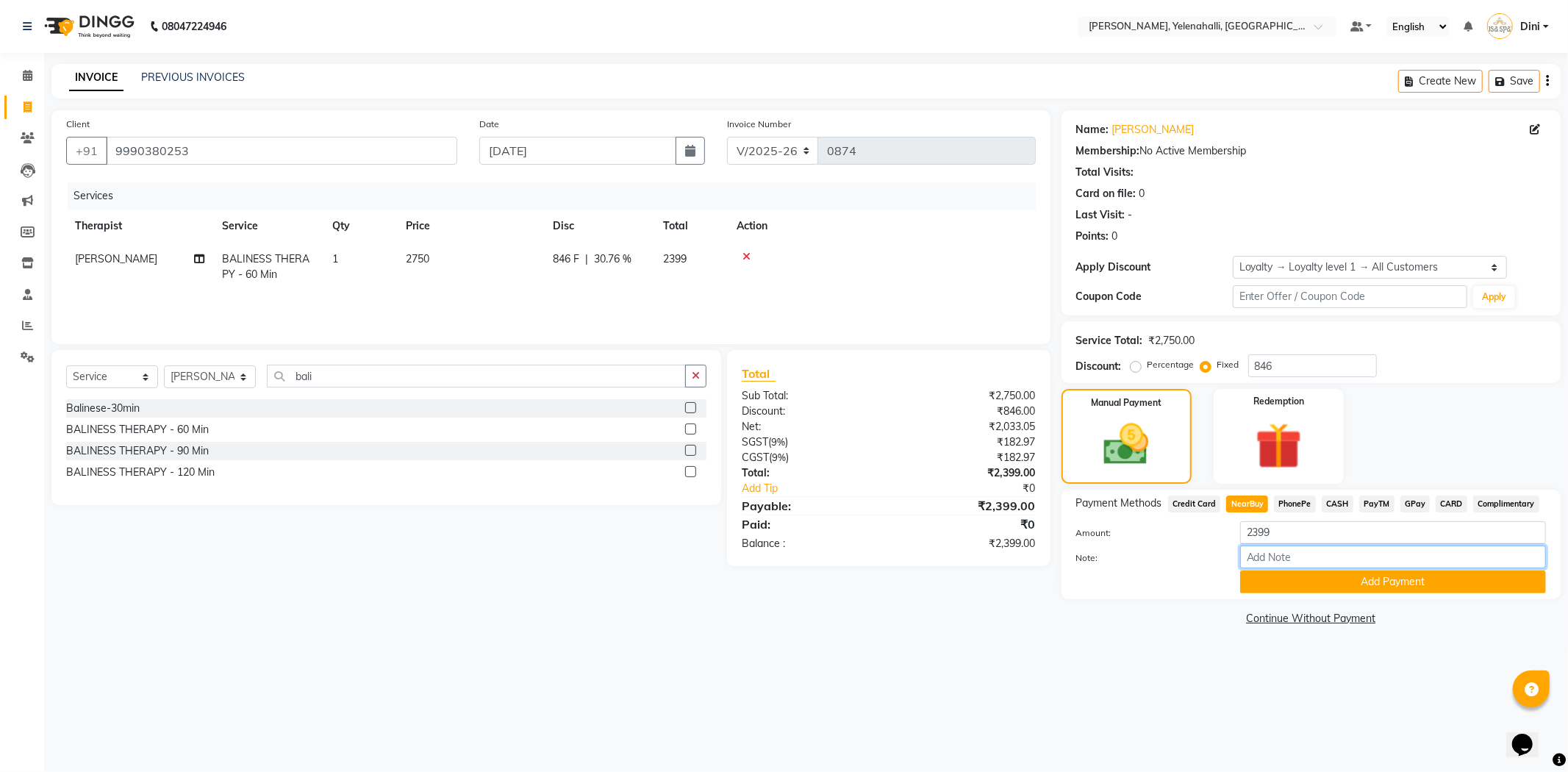
click at [1263, 559] on input "Note:" at bounding box center [1393, 557] width 306 height 23
type input "A"
type input "NBP6YVZ"
click at [1291, 577] on button "Add Payment" at bounding box center [1393, 582] width 306 height 23
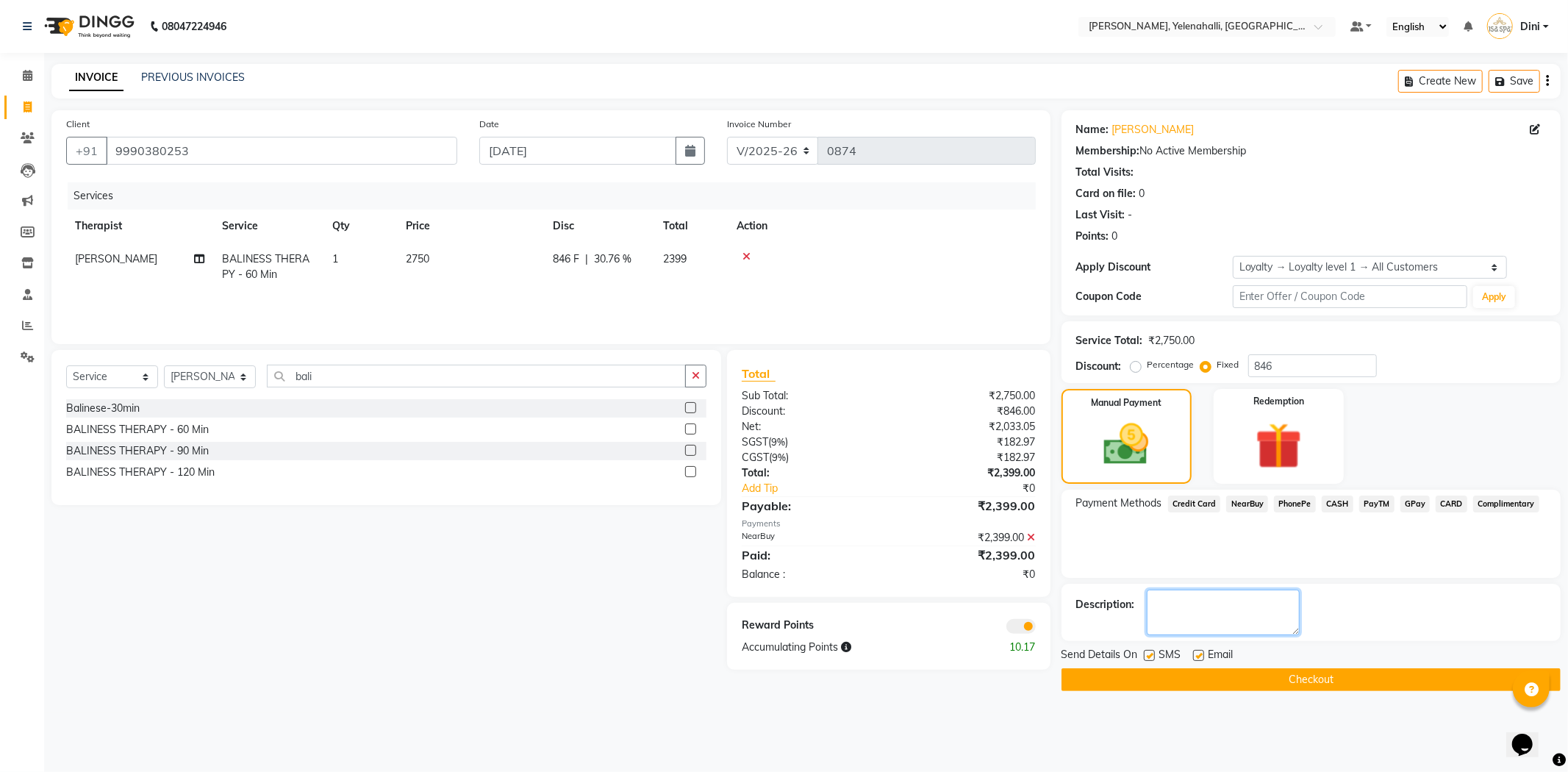
click at [1174, 607] on textarea at bounding box center [1223, 613] width 153 height 46
type textarea "n"
type textarea "NEARBY"
click at [1181, 673] on button "Checkout" at bounding box center [1311, 680] width 499 height 23
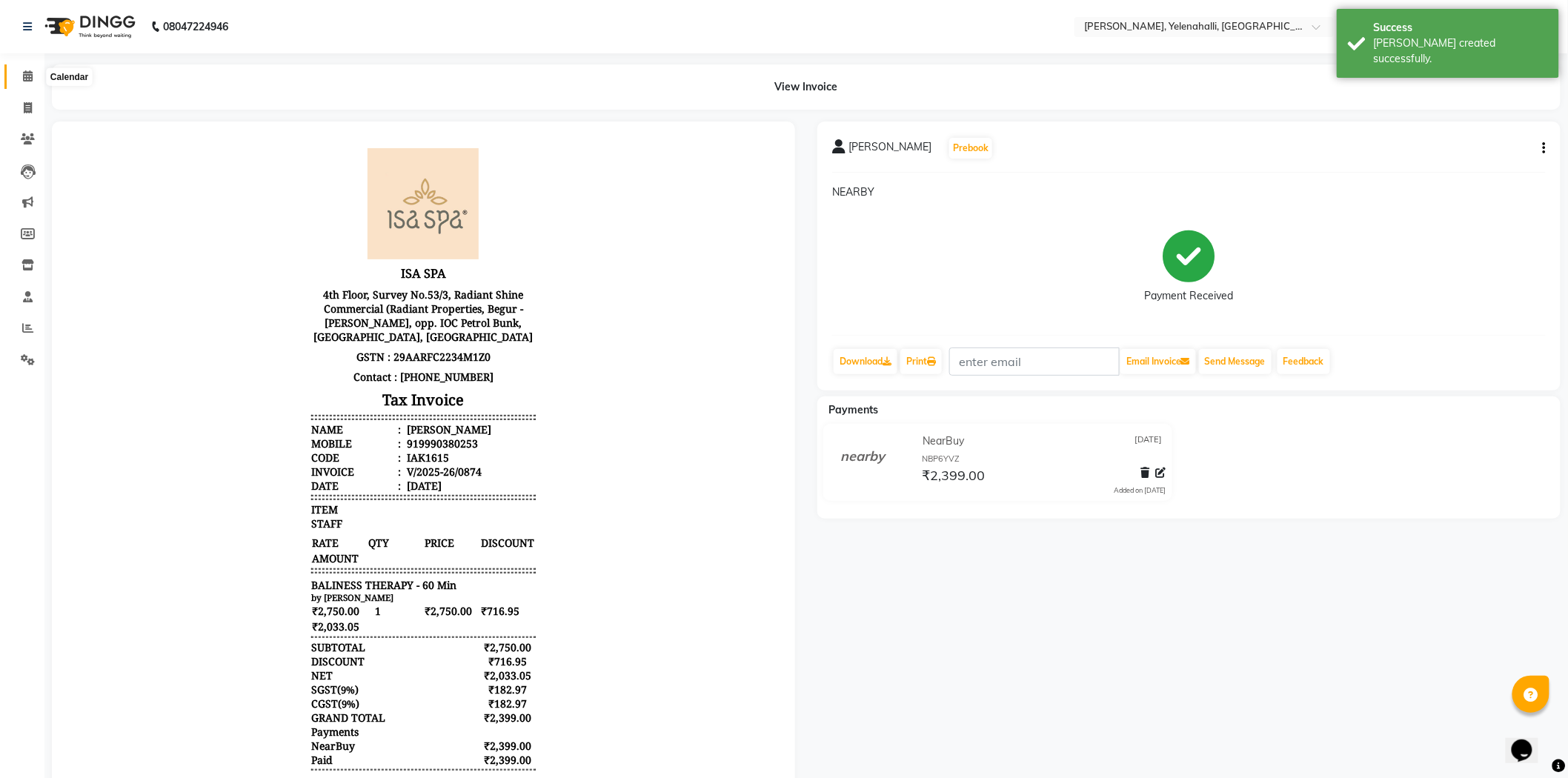
click at [24, 72] on icon at bounding box center [28, 76] width 10 height 11
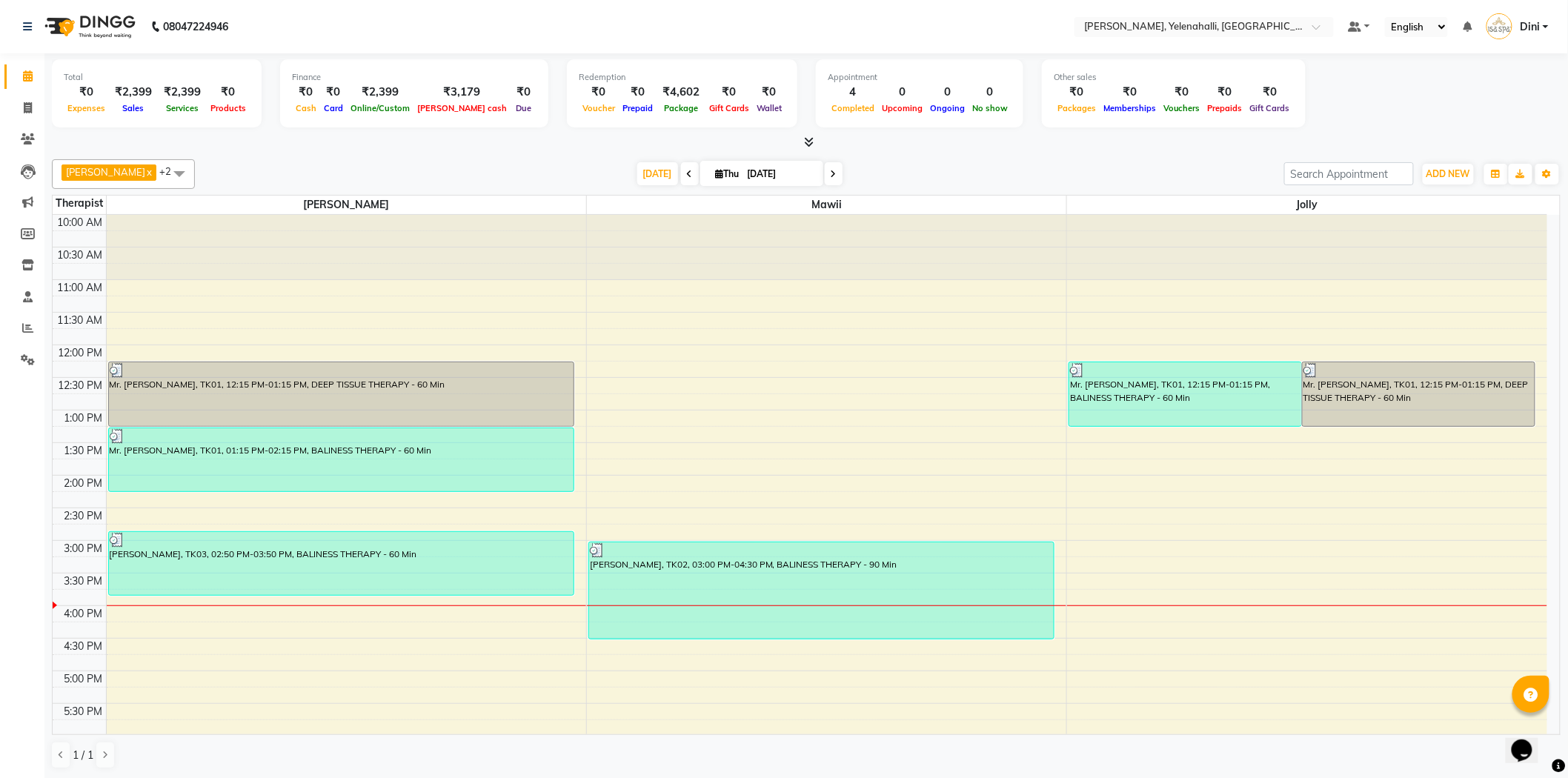
click at [810, 136] on icon at bounding box center [809, 142] width 10 height 11
